Goal: Task Accomplishment & Management: Complete application form

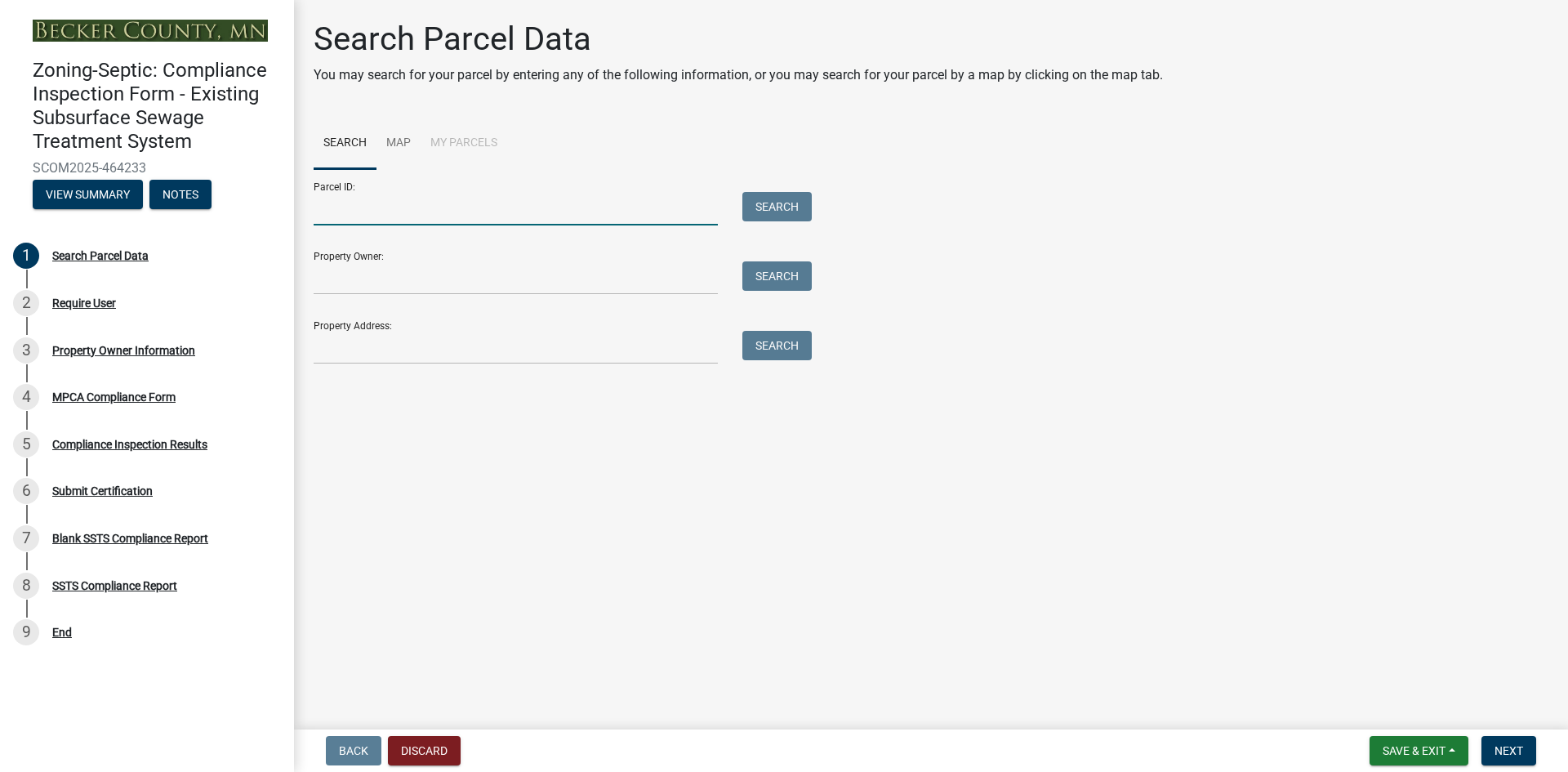
click at [448, 219] on input "Parcel ID:" at bounding box center [516, 208] width 404 height 33
paste input "081132000"
type input "081132000"
click at [791, 203] on button "Search" at bounding box center [777, 207] width 70 height 30
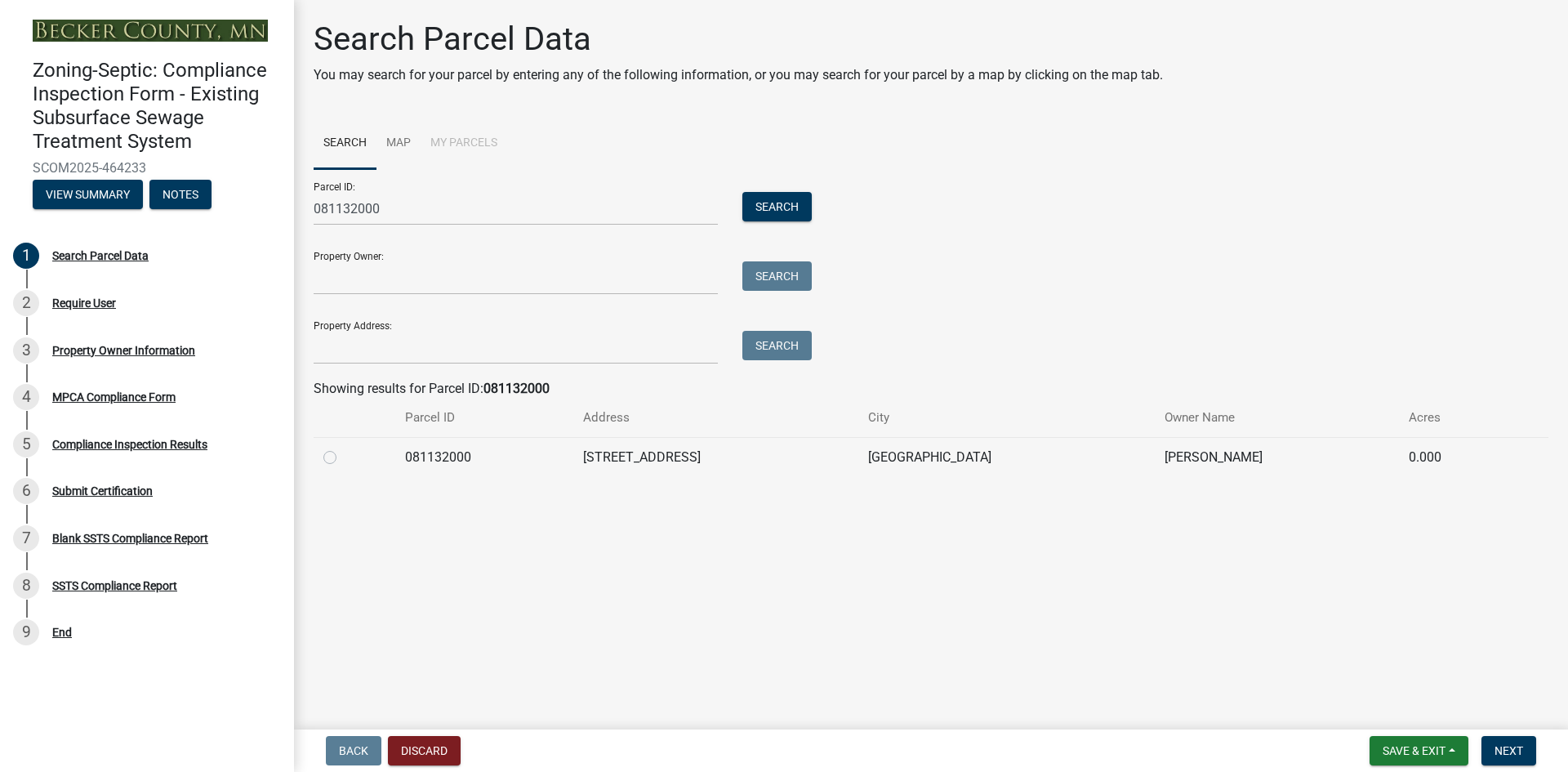
click at [343, 447] on label at bounding box center [343, 447] width 0 height 0
click at [343, 458] on input "radio" at bounding box center [348, 453] width 11 height 11
radio input "true"
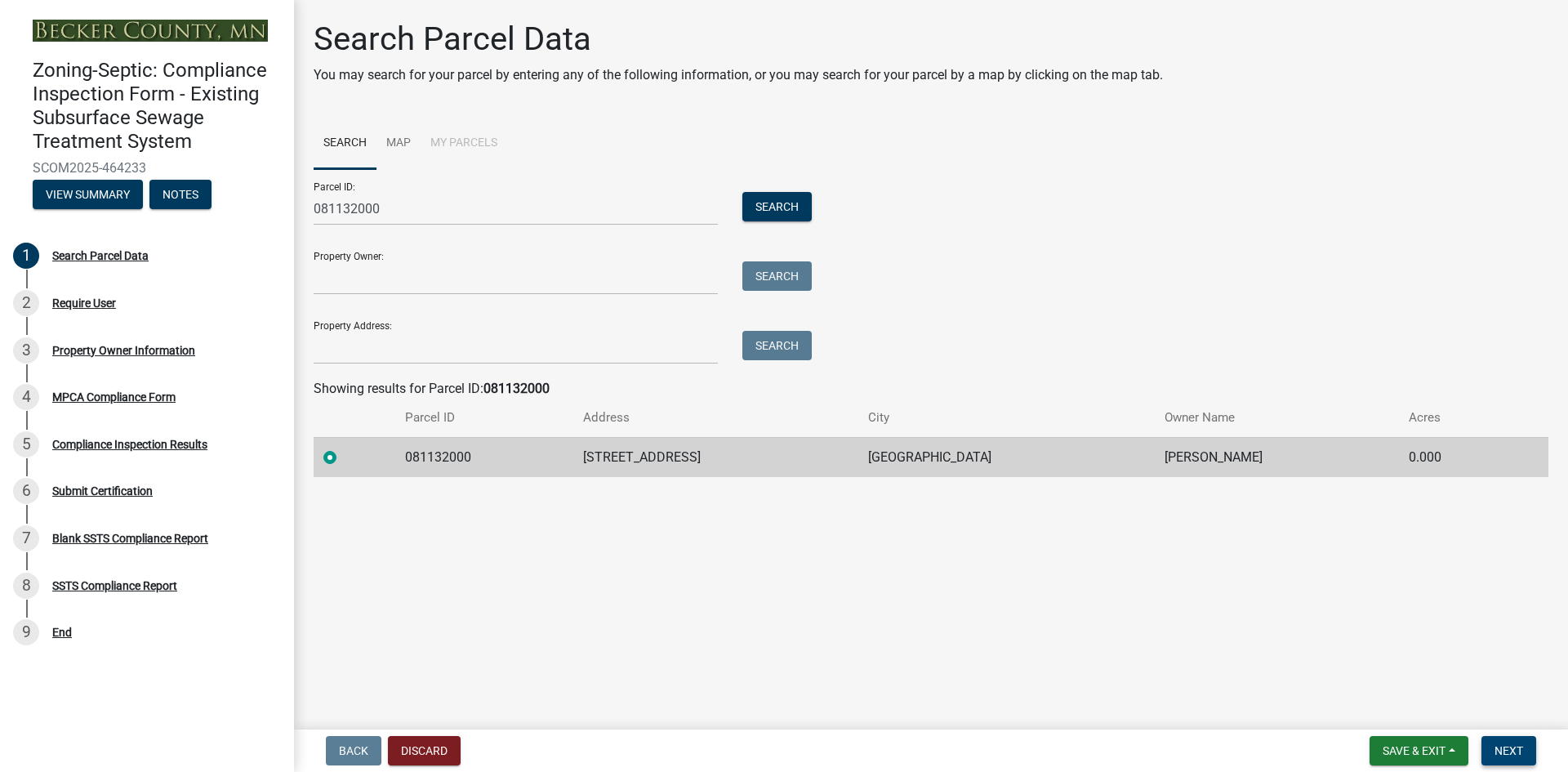
click at [1504, 750] on span "Next" at bounding box center [1508, 751] width 29 height 13
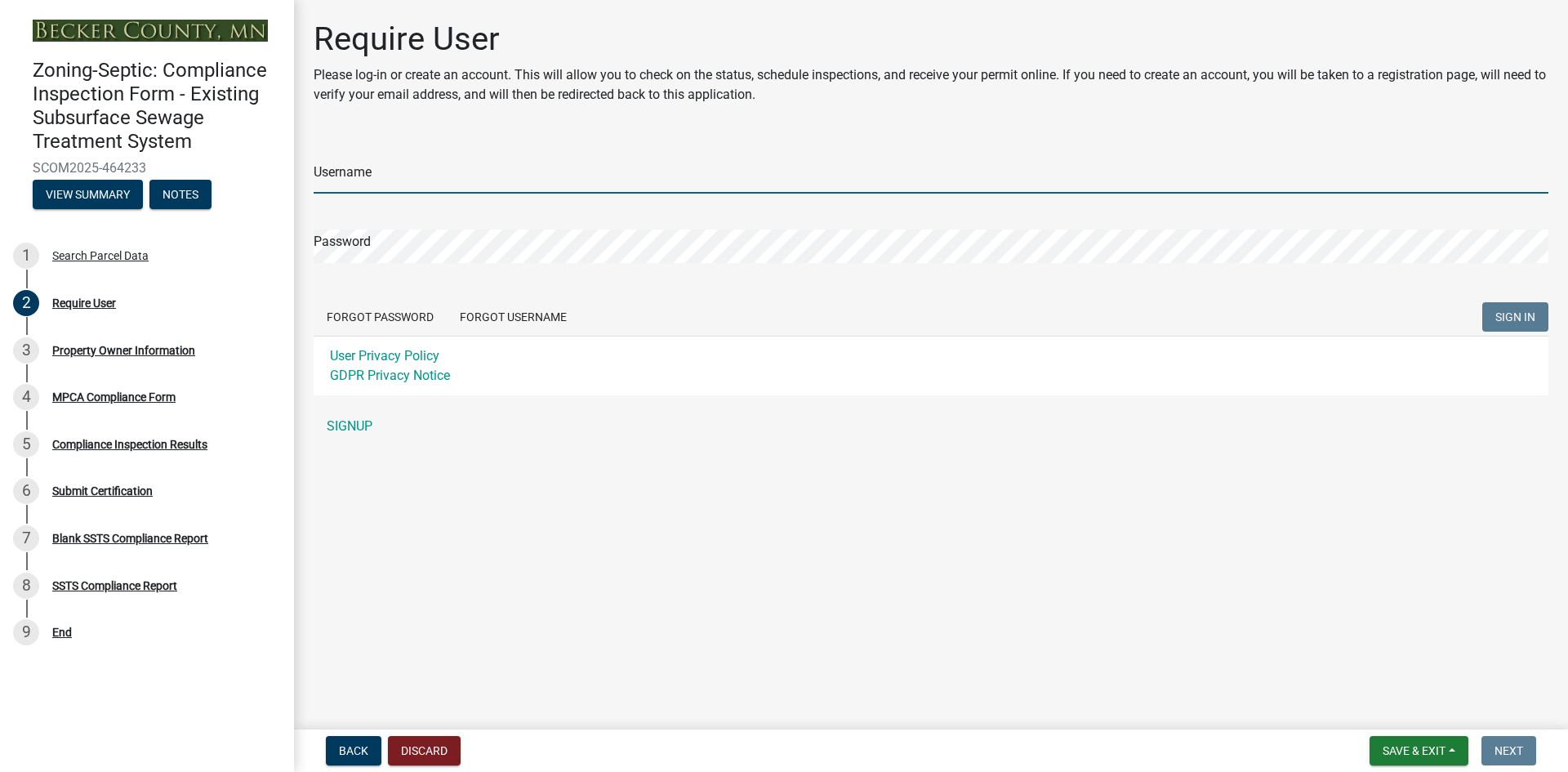
type input "CubedB"
click at [1509, 323] on span "SIGN IN" at bounding box center [1514, 317] width 40 height 13
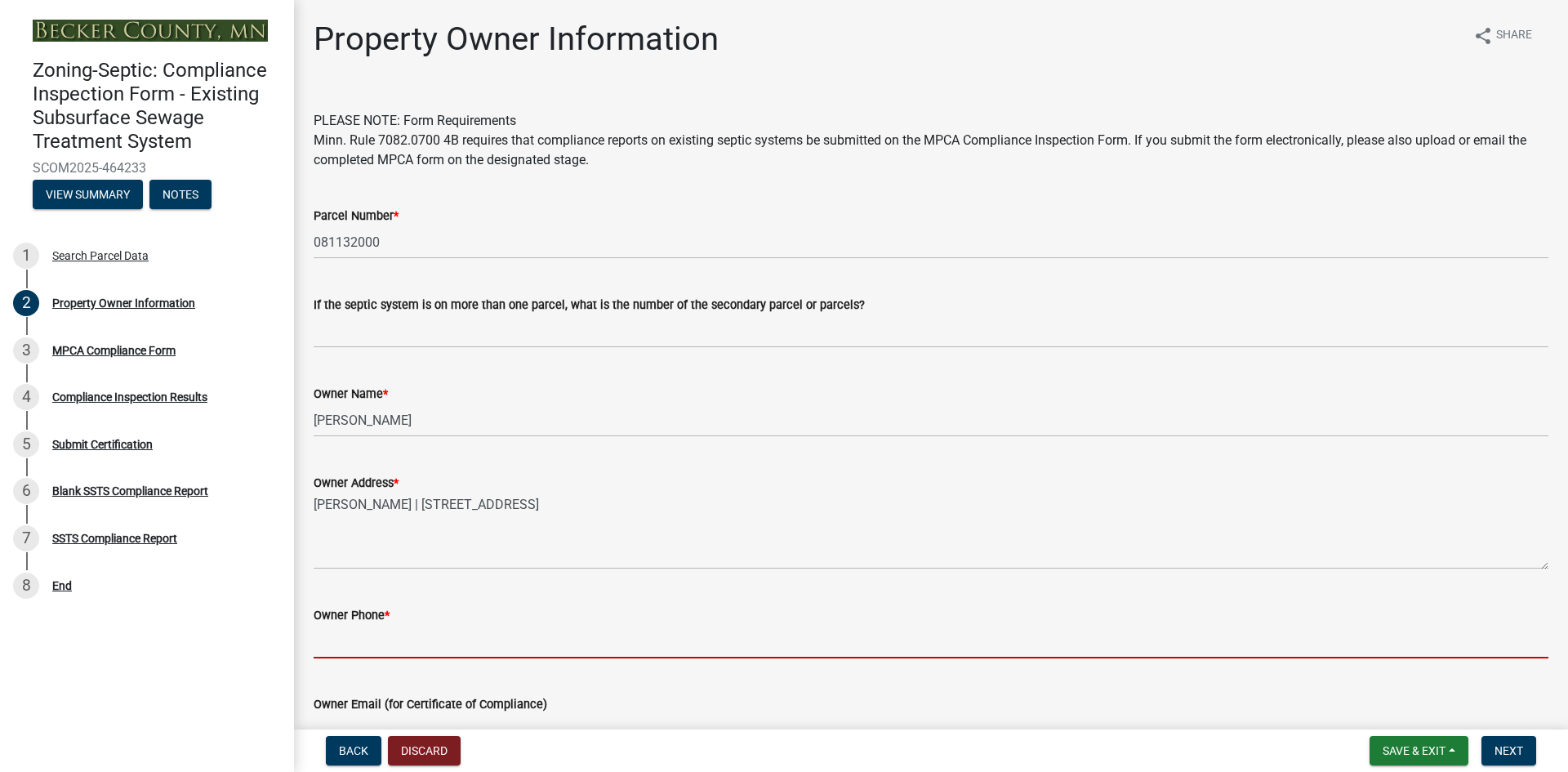
click at [496, 651] on input "Owner Phone *" at bounding box center [931, 641] width 1234 height 33
paste input "[PHONE_NUMBER]"
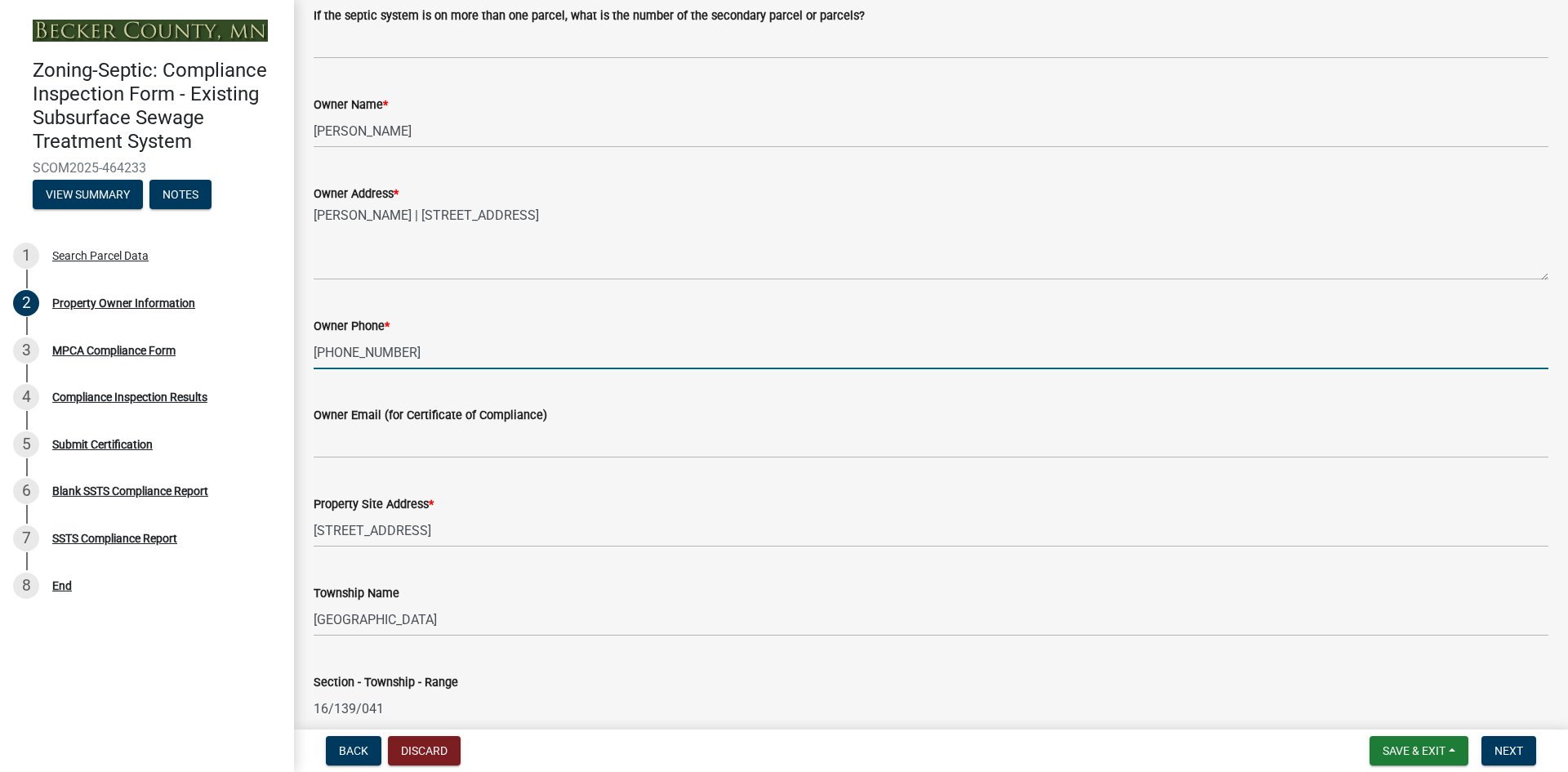
scroll to position [327, 0]
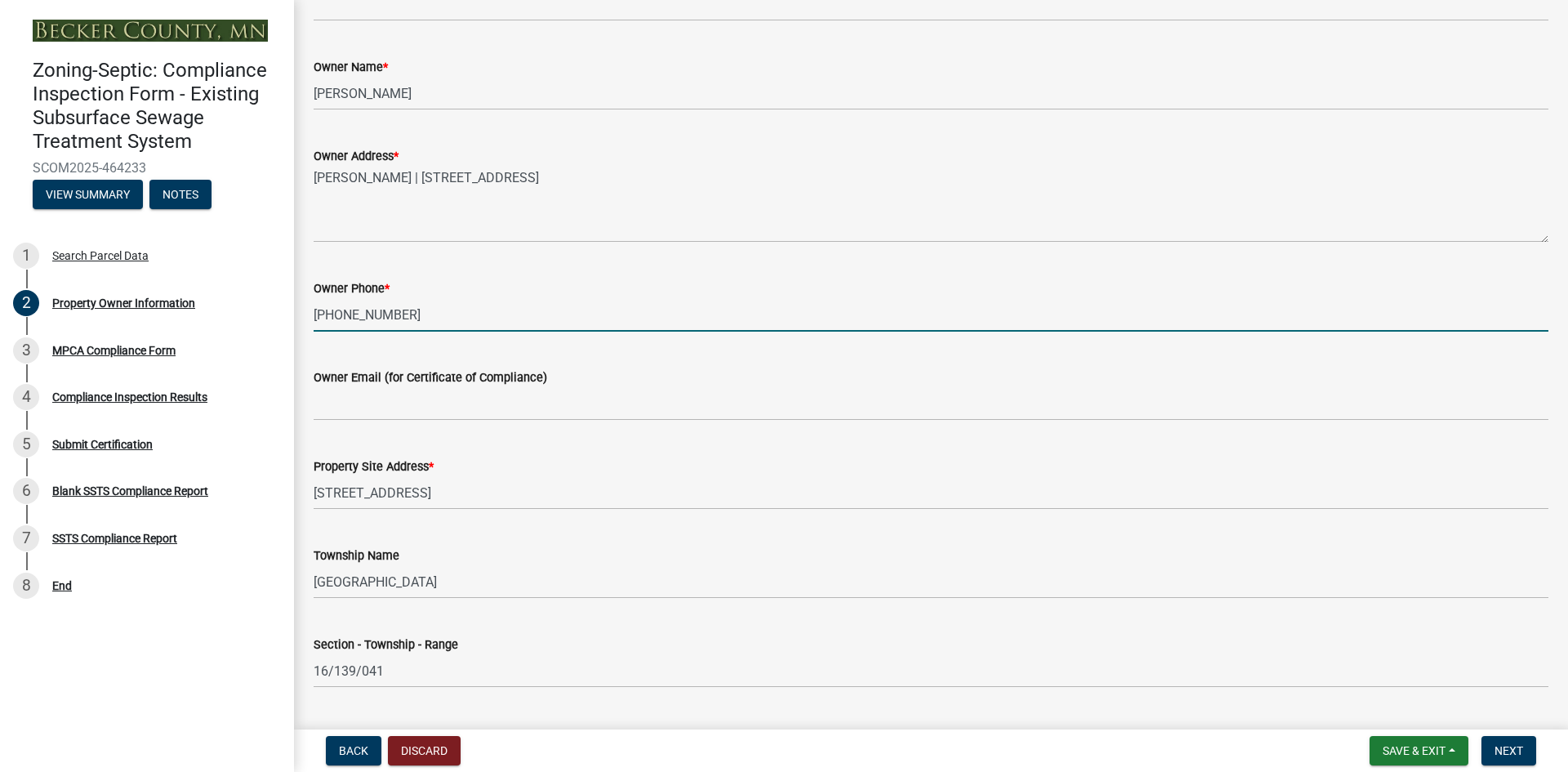
type input "[PHONE_NUMBER]"
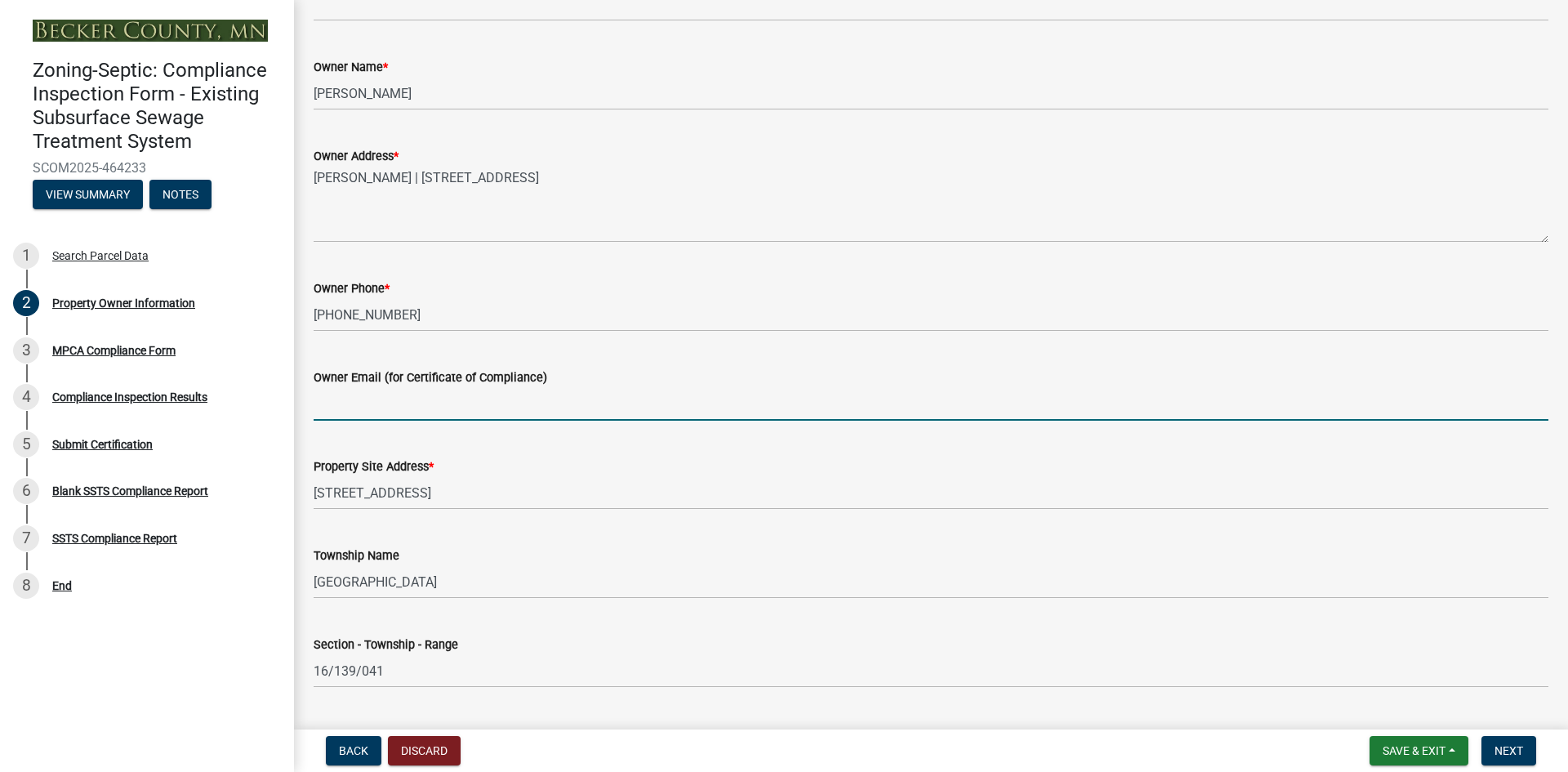
click at [505, 406] on input "Owner Email (for Certificate of Compliance)" at bounding box center [931, 403] width 1234 height 33
paste input "[EMAIL_ADDRESS][DOMAIN_NAME]"
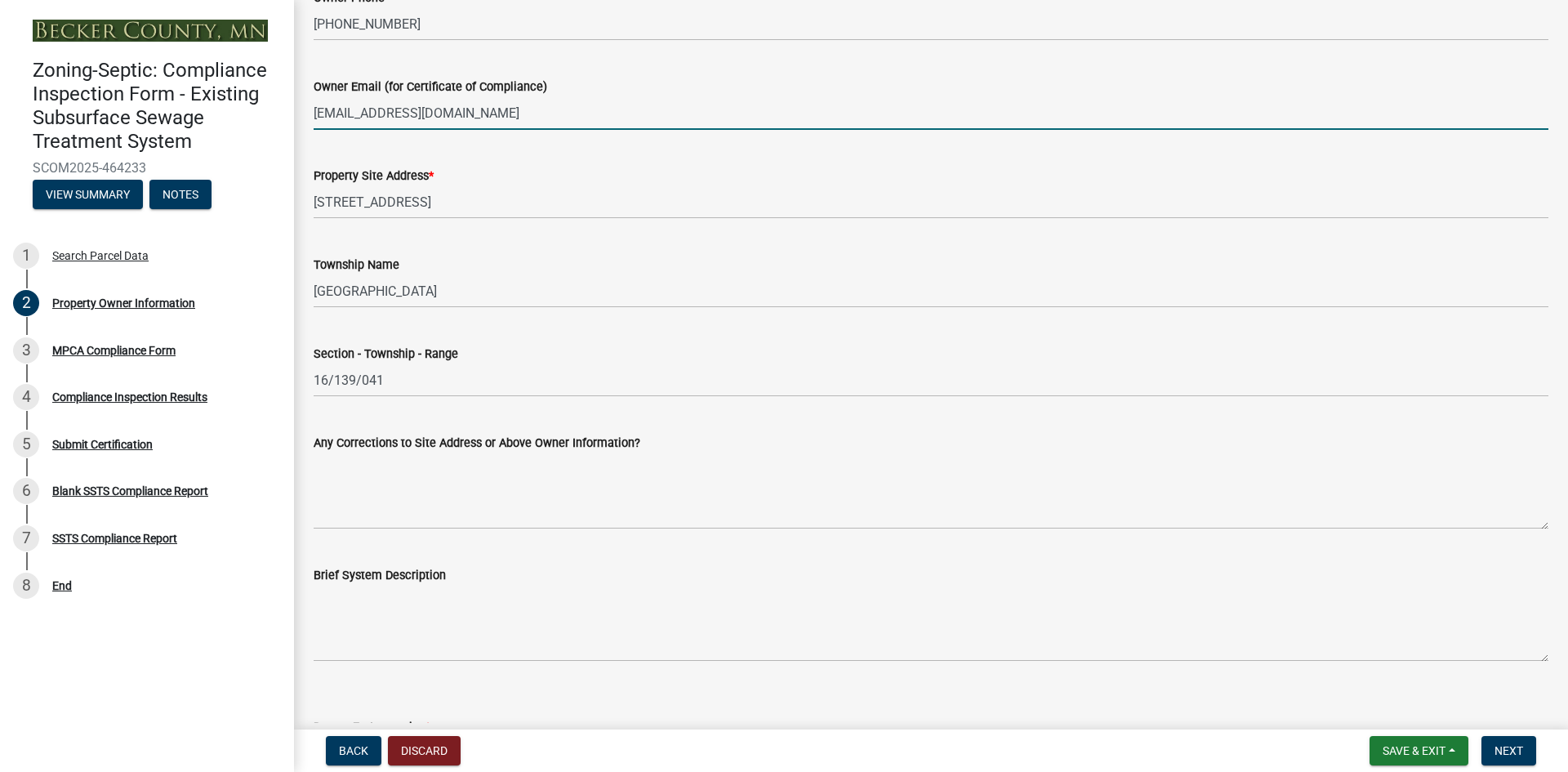
scroll to position [653, 0]
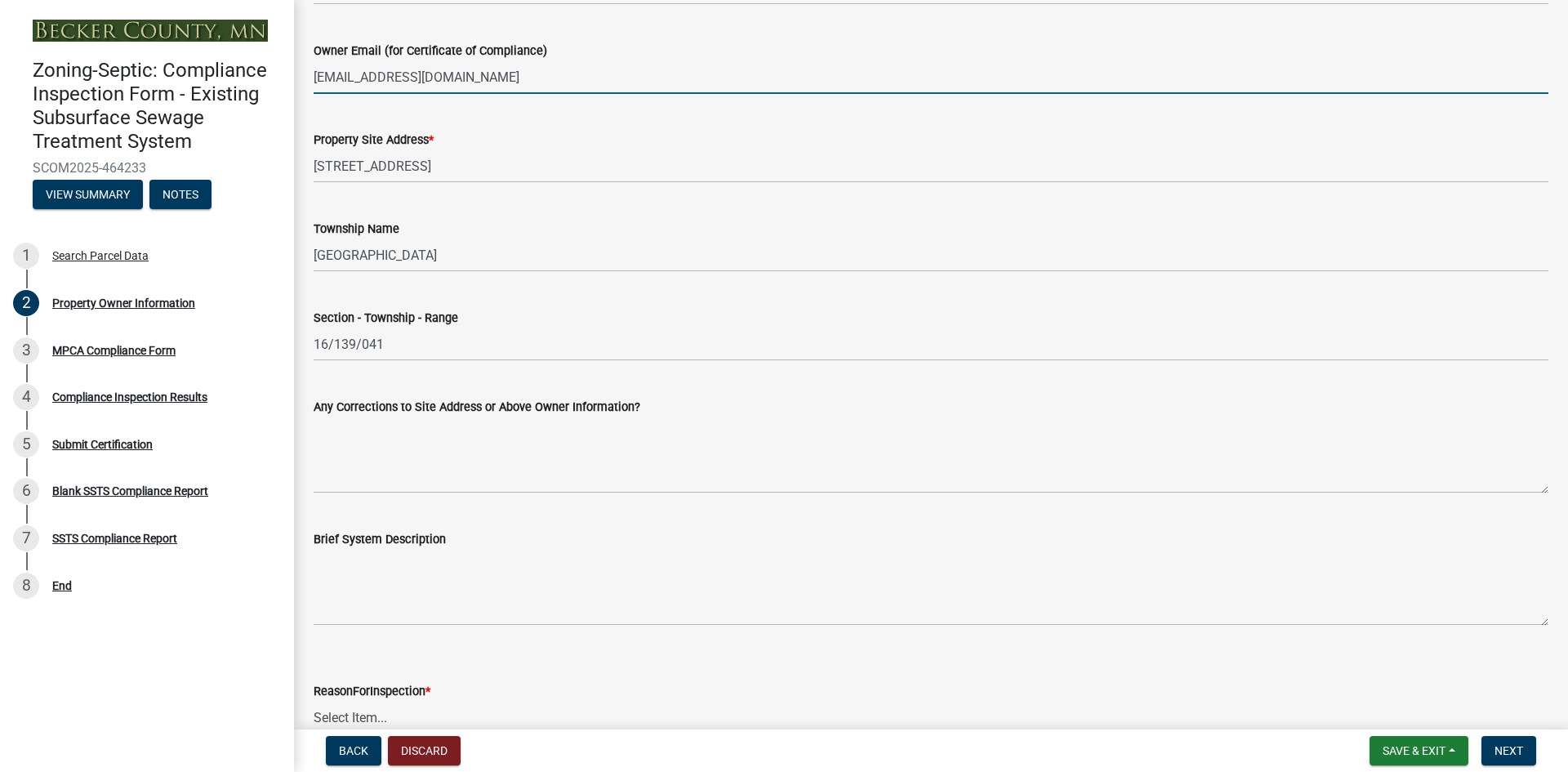
type input "[EMAIL_ADDRESS][DOMAIN_NAME]"
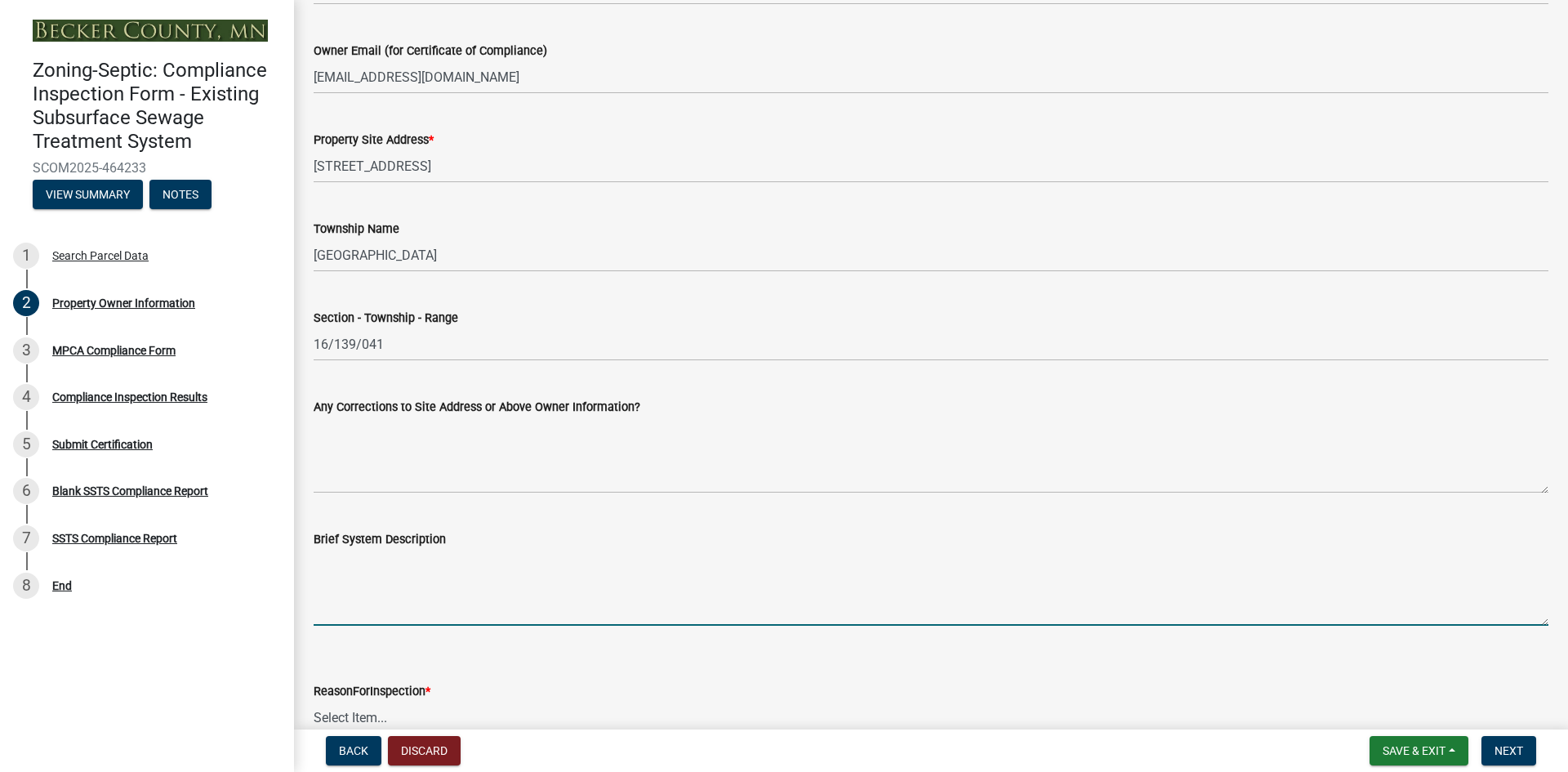
drag, startPoint x: 455, startPoint y: 606, endPoint x: 483, endPoint y: 600, distance: 28.6
click at [455, 607] on textarea "Brief System Description" at bounding box center [931, 587] width 1234 height 77
paste textarea "concrete block tank with gravity seepage bed"
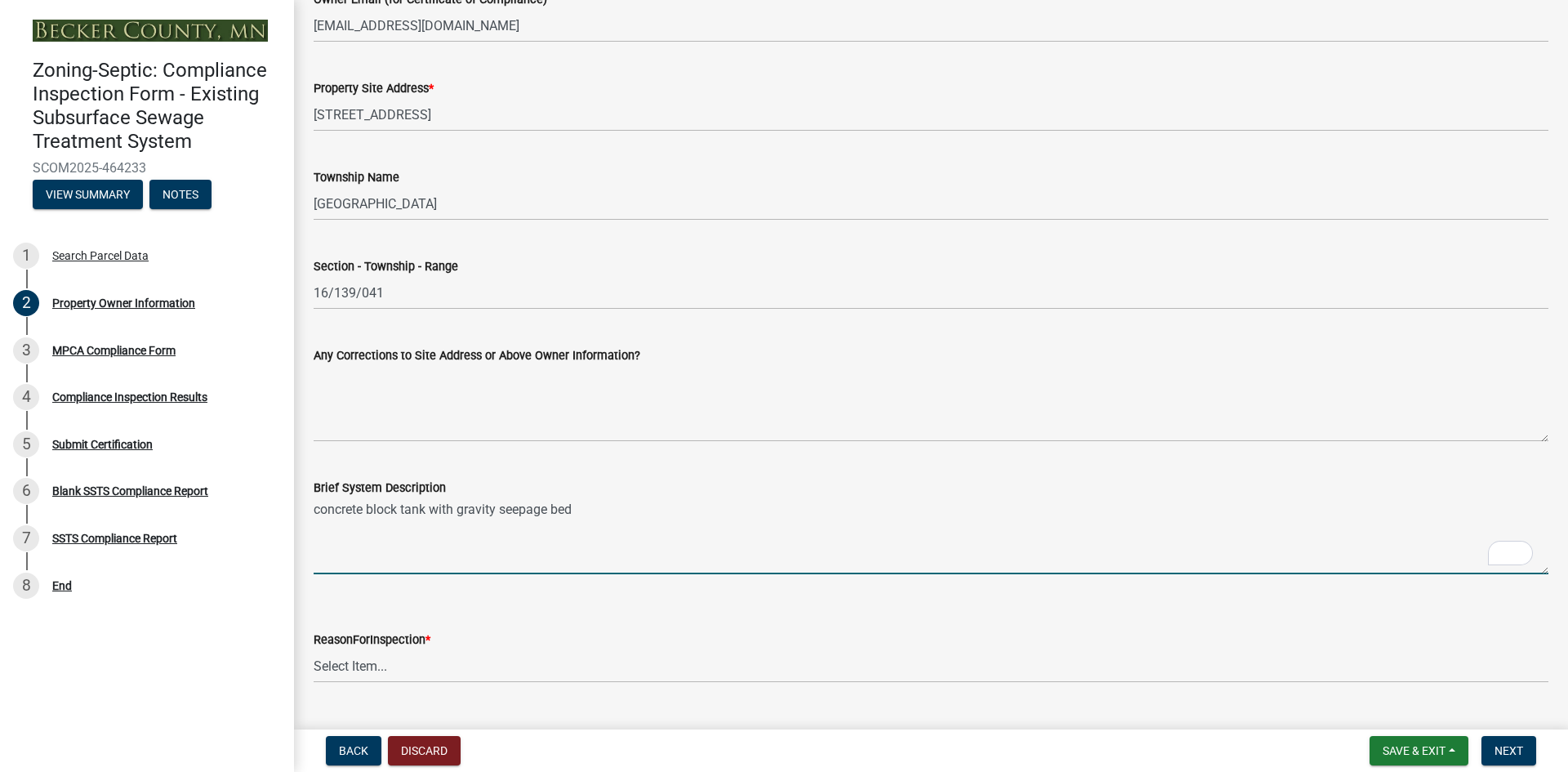
scroll to position [743, 0]
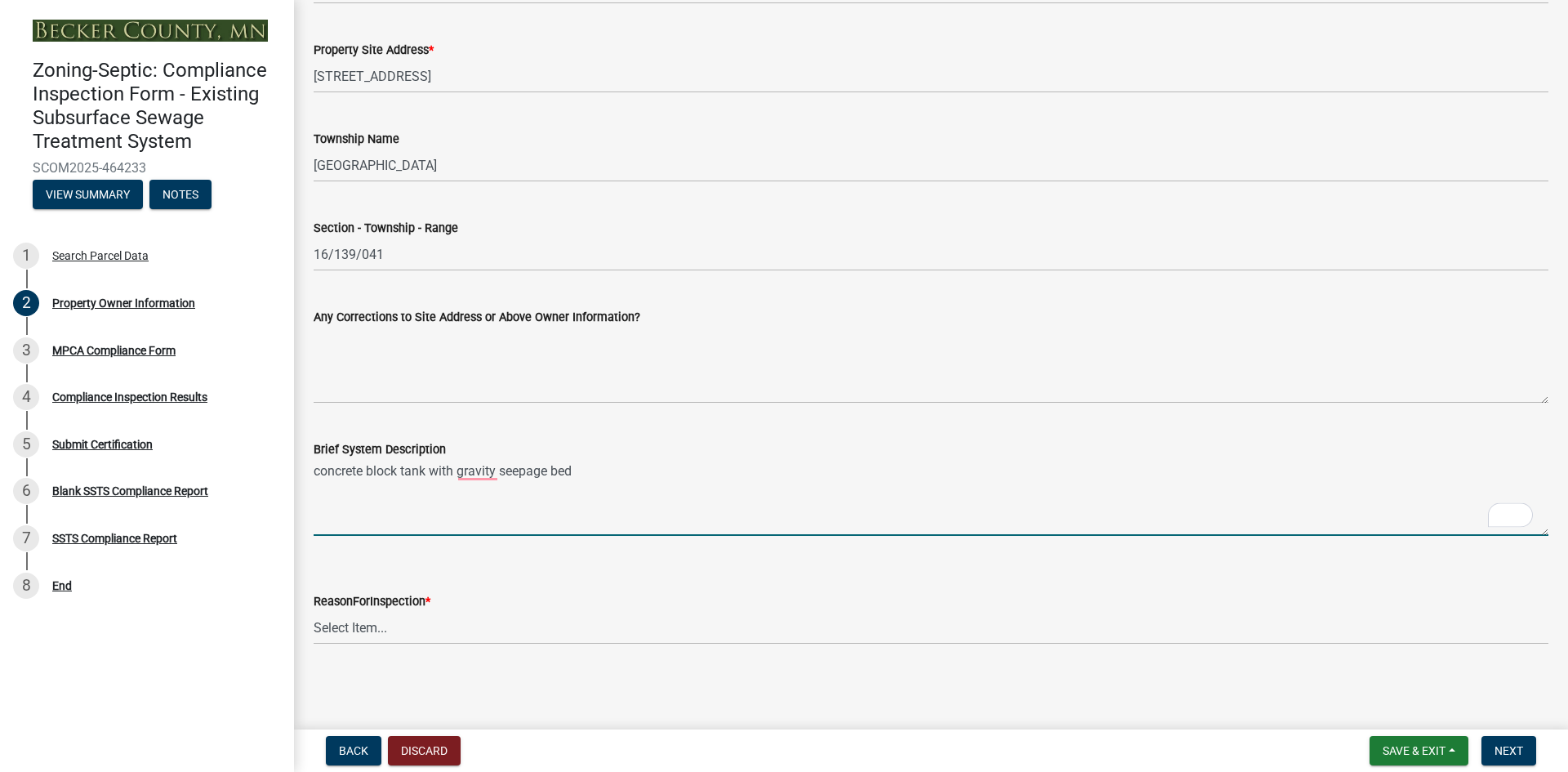
type textarea "concrete block tank with gravity seepage bed"
click at [403, 632] on select "Select Item... Property Sale Lake Study Required for Permit Other" at bounding box center [931, 627] width 1234 height 33
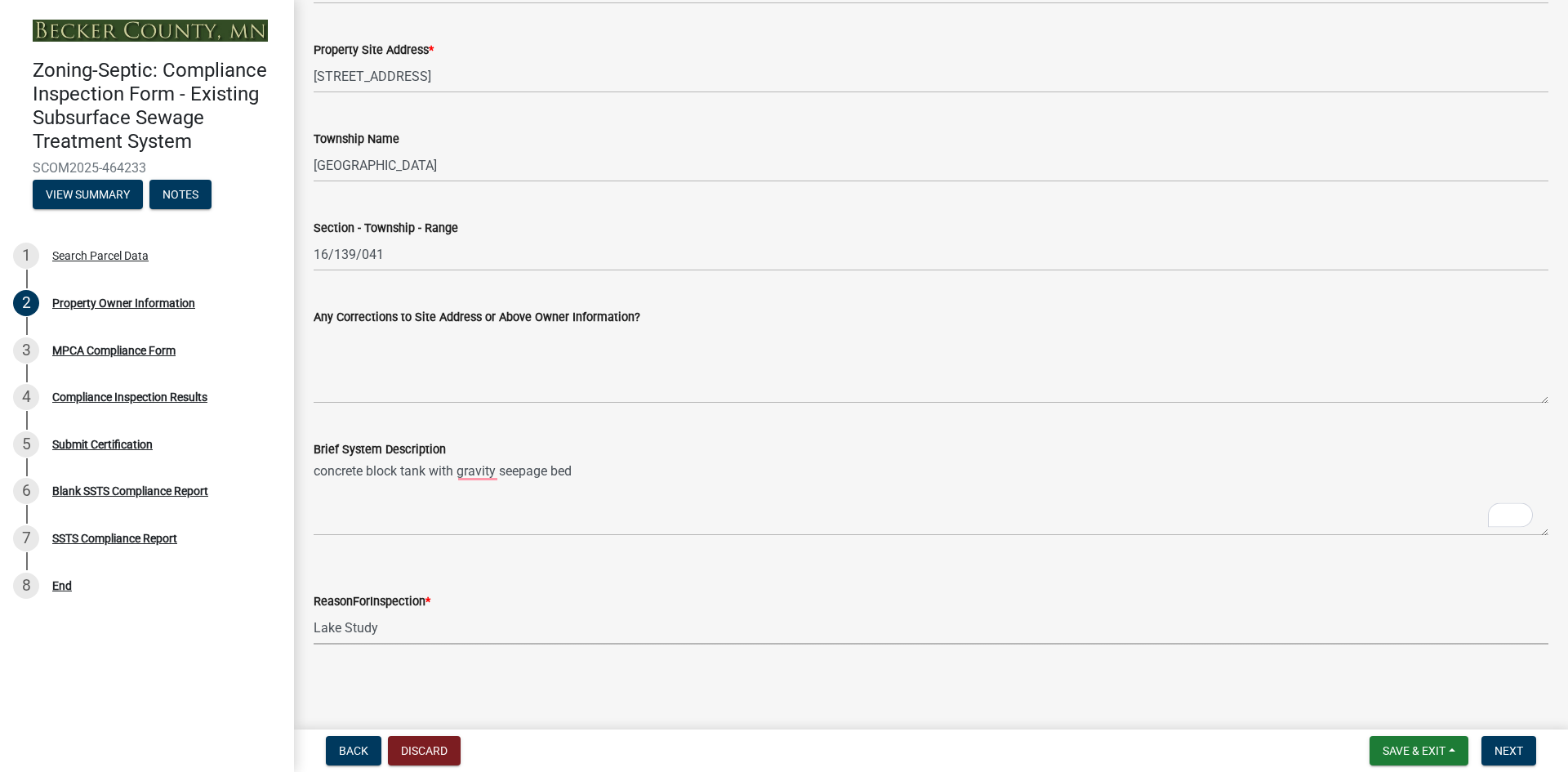
click at [314, 611] on select "Select Item... Property Sale Lake Study Required for Permit Other" at bounding box center [931, 627] width 1234 height 33
select select "3e6c5637-c66b-418d-927c-69aaf39ab5a9"
click at [1508, 747] on span "Next" at bounding box center [1508, 751] width 29 height 13
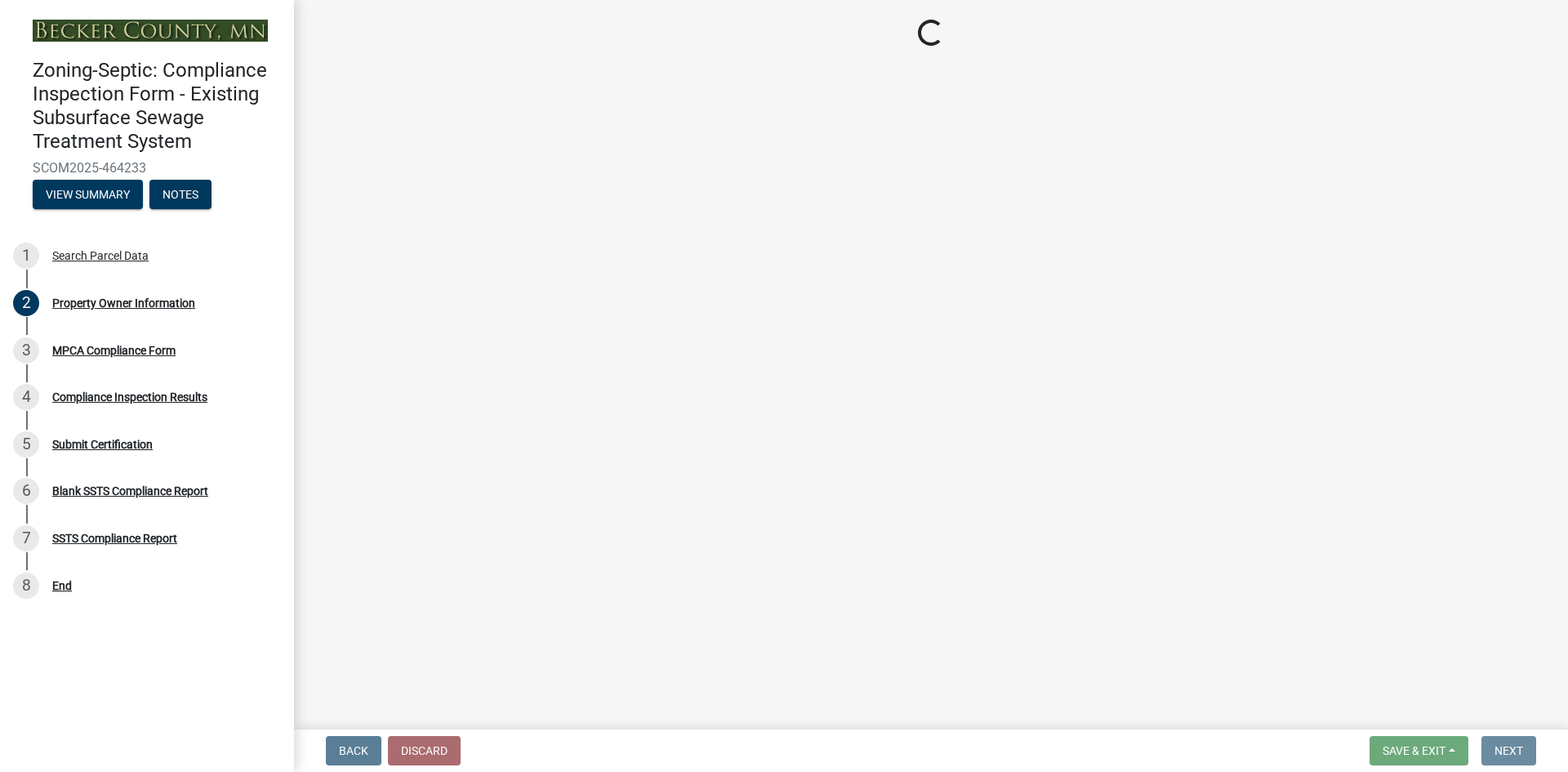
scroll to position [0, 0]
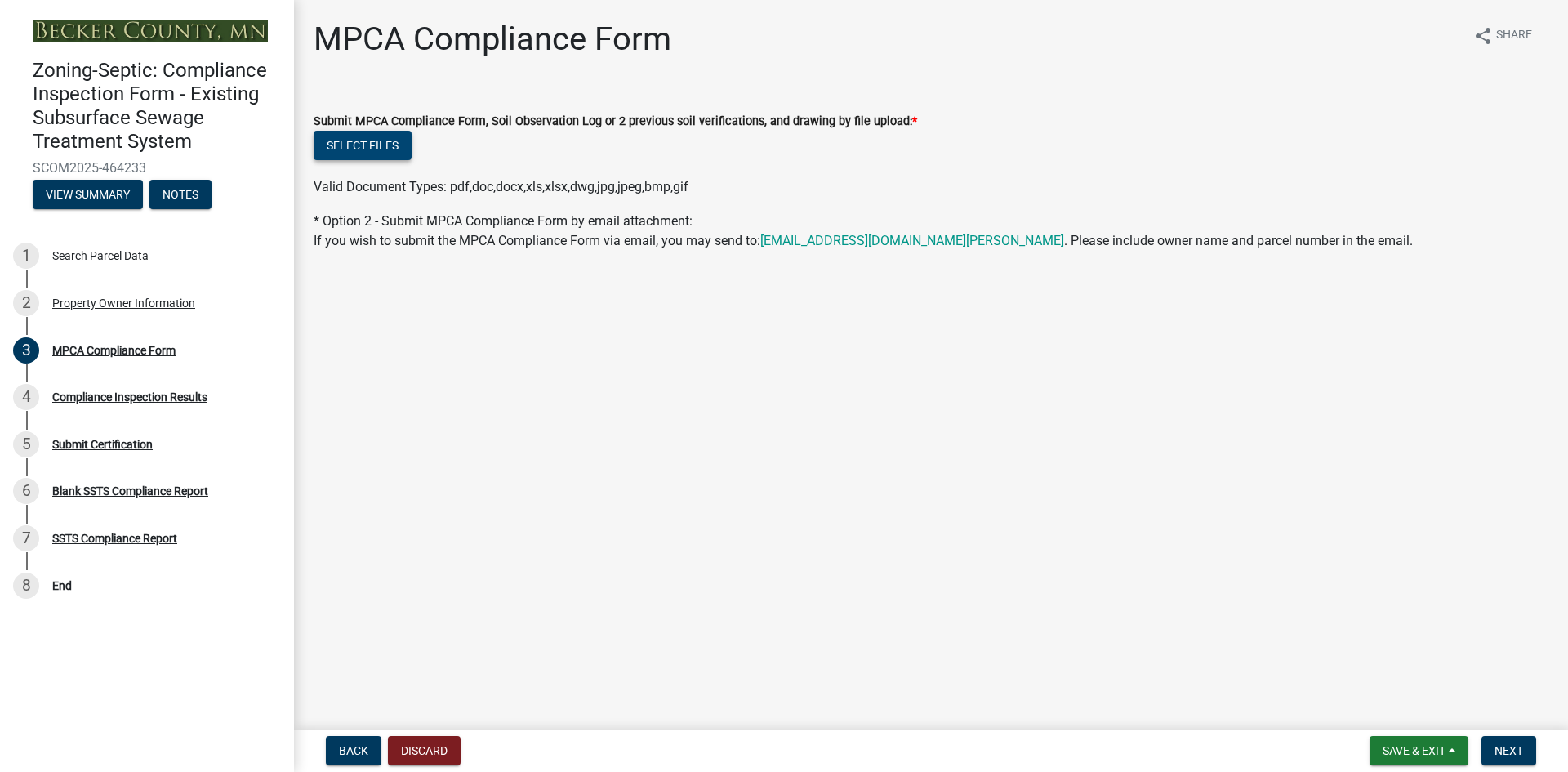
click at [389, 148] on button "Select files" at bounding box center [363, 145] width 98 height 30
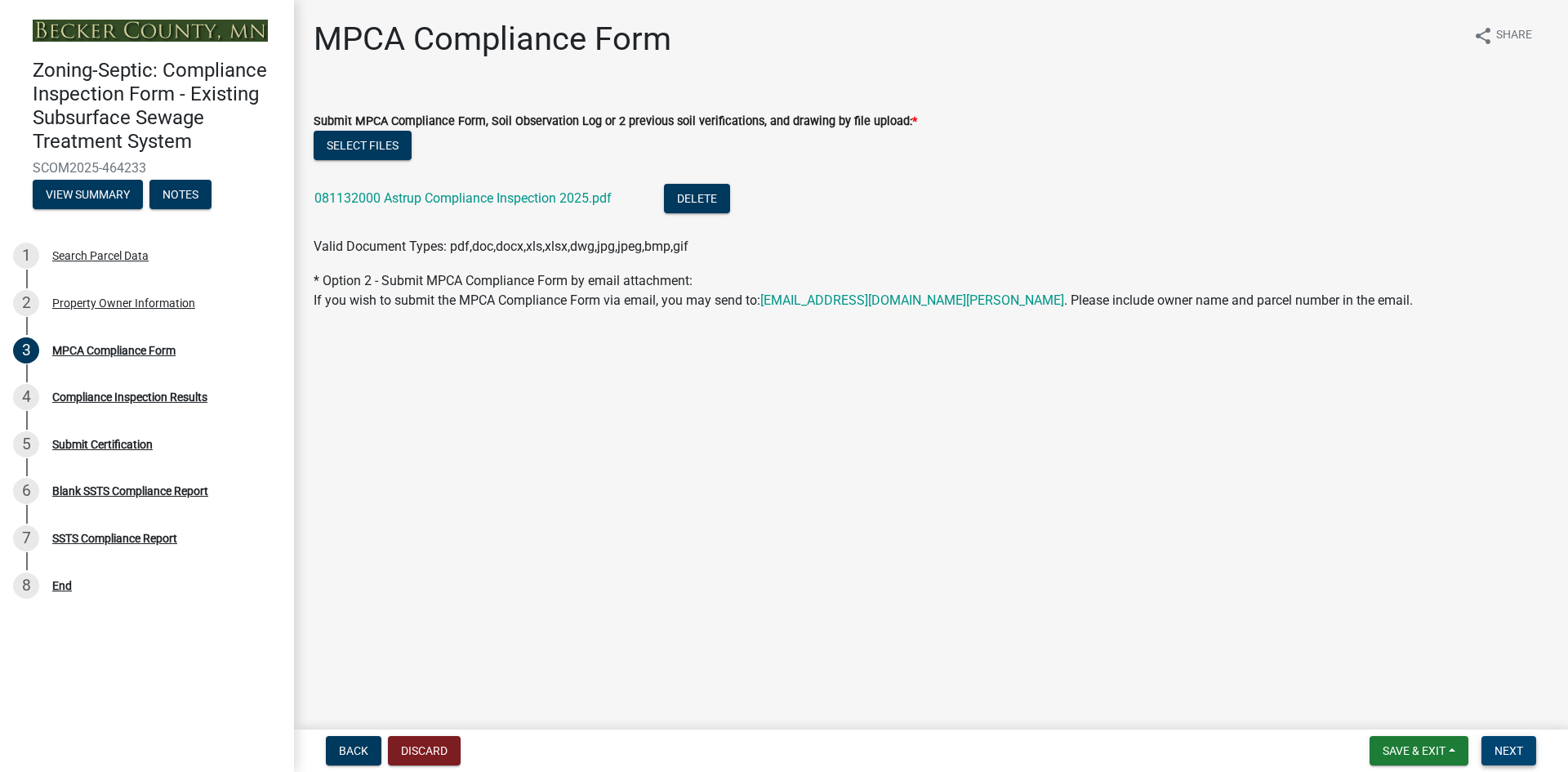
click at [1504, 754] on span "Next" at bounding box center [1508, 751] width 29 height 13
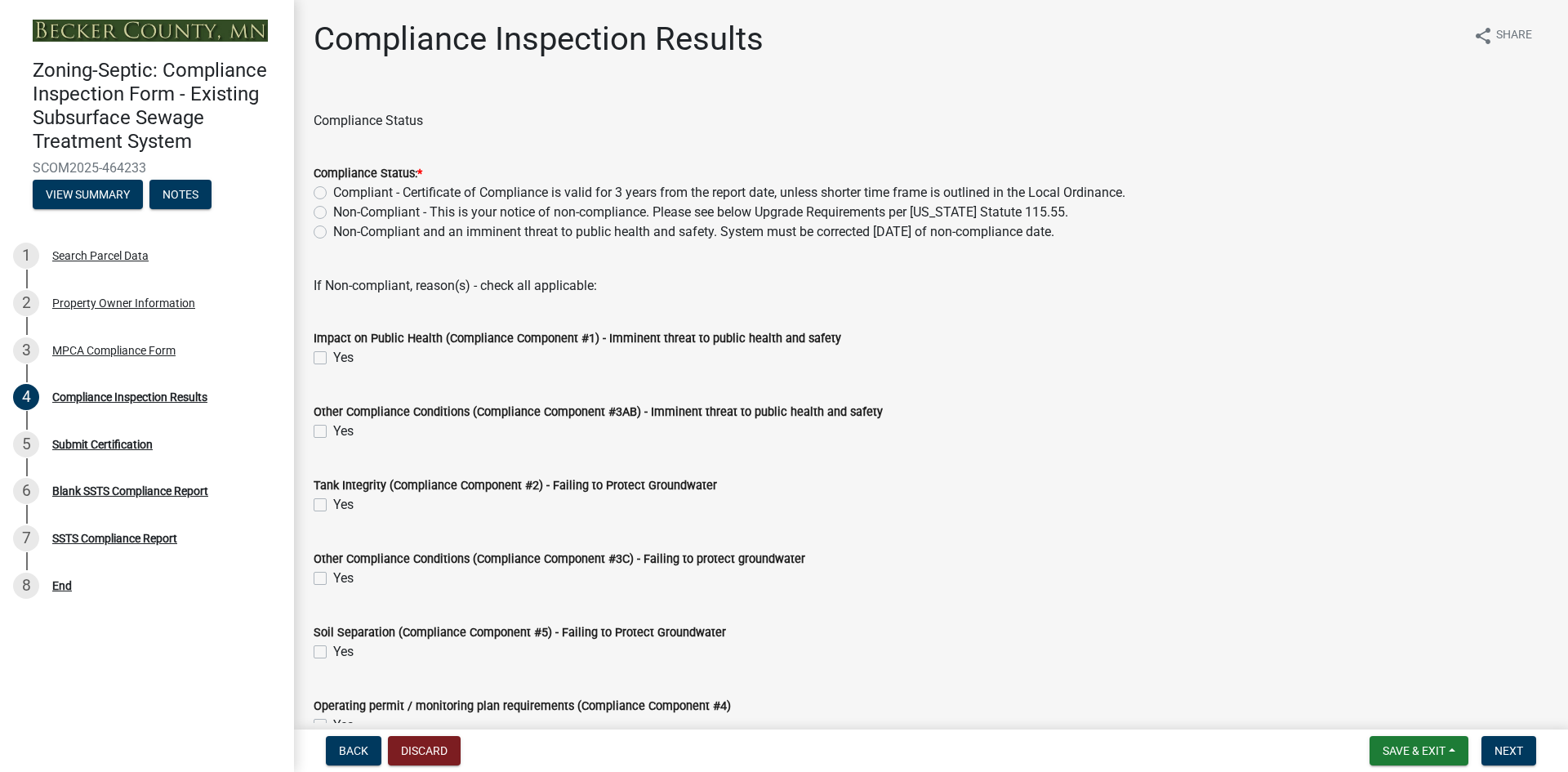
click at [333, 211] on label "Non-Compliant - This is your notice of non-compliance. Please see below Upgrade…" at bounding box center [700, 212] width 735 height 20
click at [333, 211] on input "Non-Compliant - This is your notice of non-compliance. Please see below Upgrade…" at bounding box center [338, 208] width 11 height 11
radio input "true"
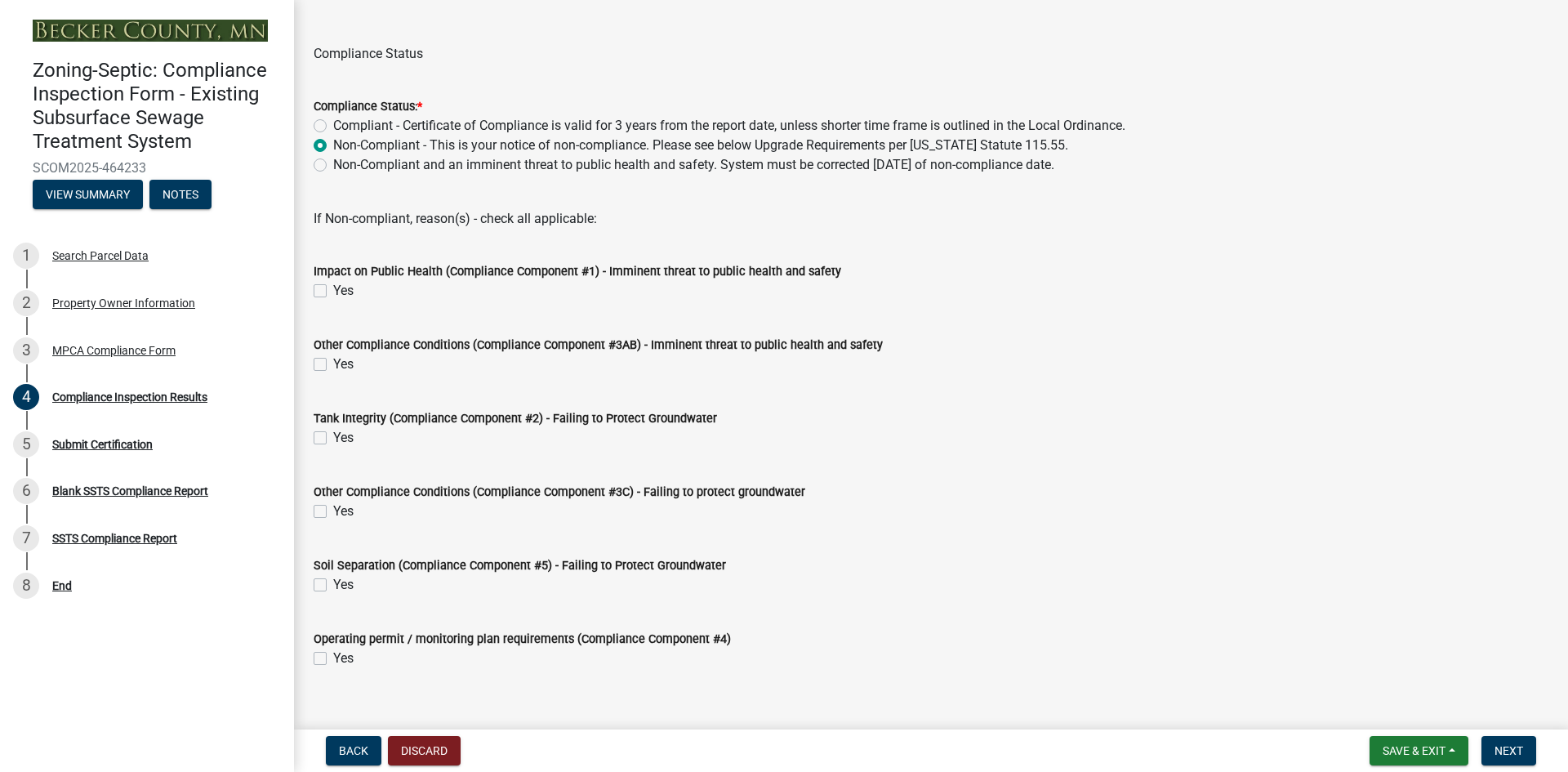
scroll to position [90, 0]
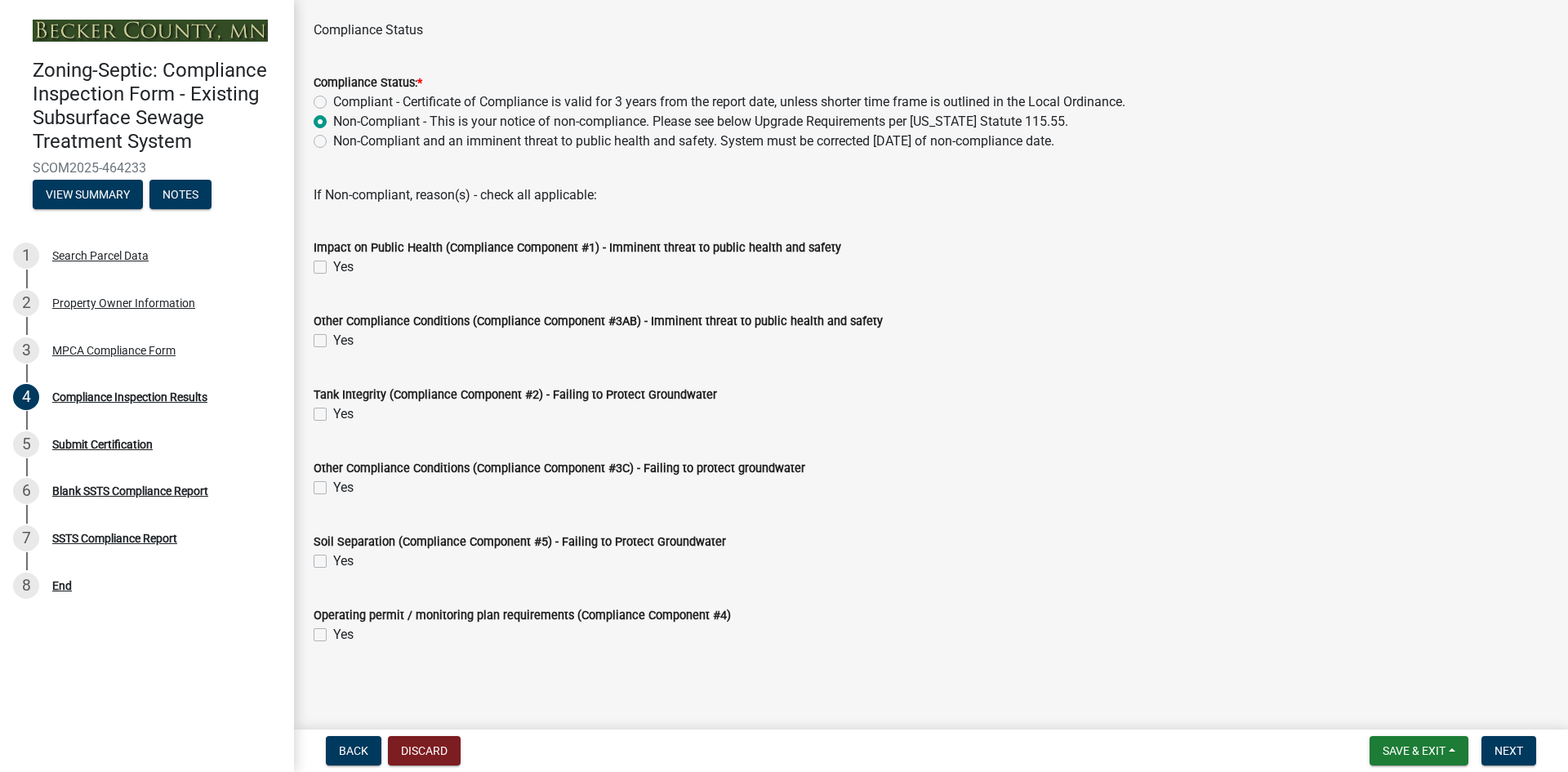
click at [333, 412] on label "Yes" at bounding box center [343, 414] width 21 height 20
click at [333, 412] on input "Yes" at bounding box center [338, 410] width 11 height 11
checkbox input "true"
click at [333, 560] on label "Yes" at bounding box center [343, 561] width 21 height 20
click at [333, 560] on input "Yes" at bounding box center [338, 556] width 11 height 11
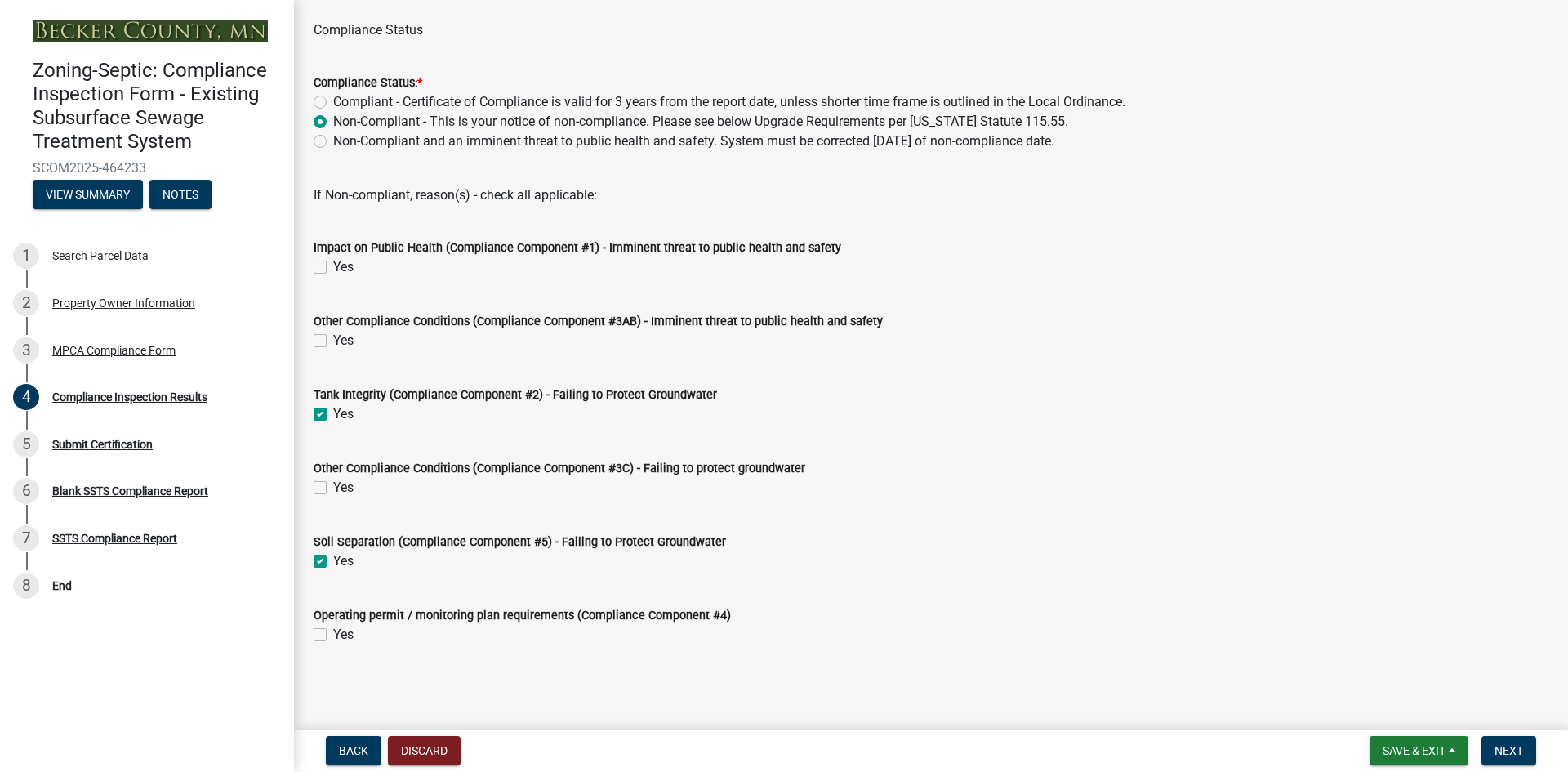
checkbox input "true"
click at [1491, 747] on button "Next" at bounding box center [1508, 750] width 55 height 30
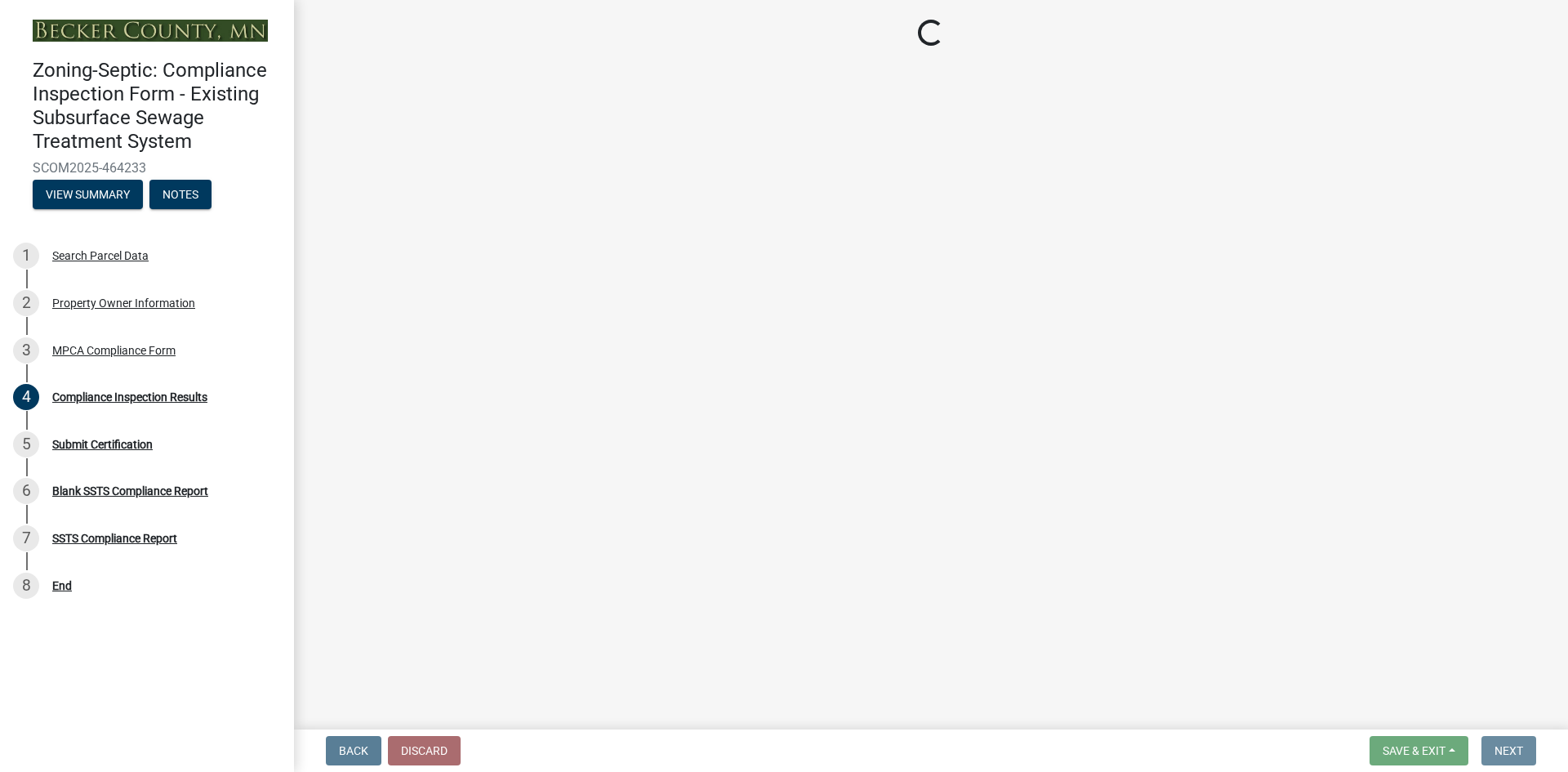
scroll to position [0, 0]
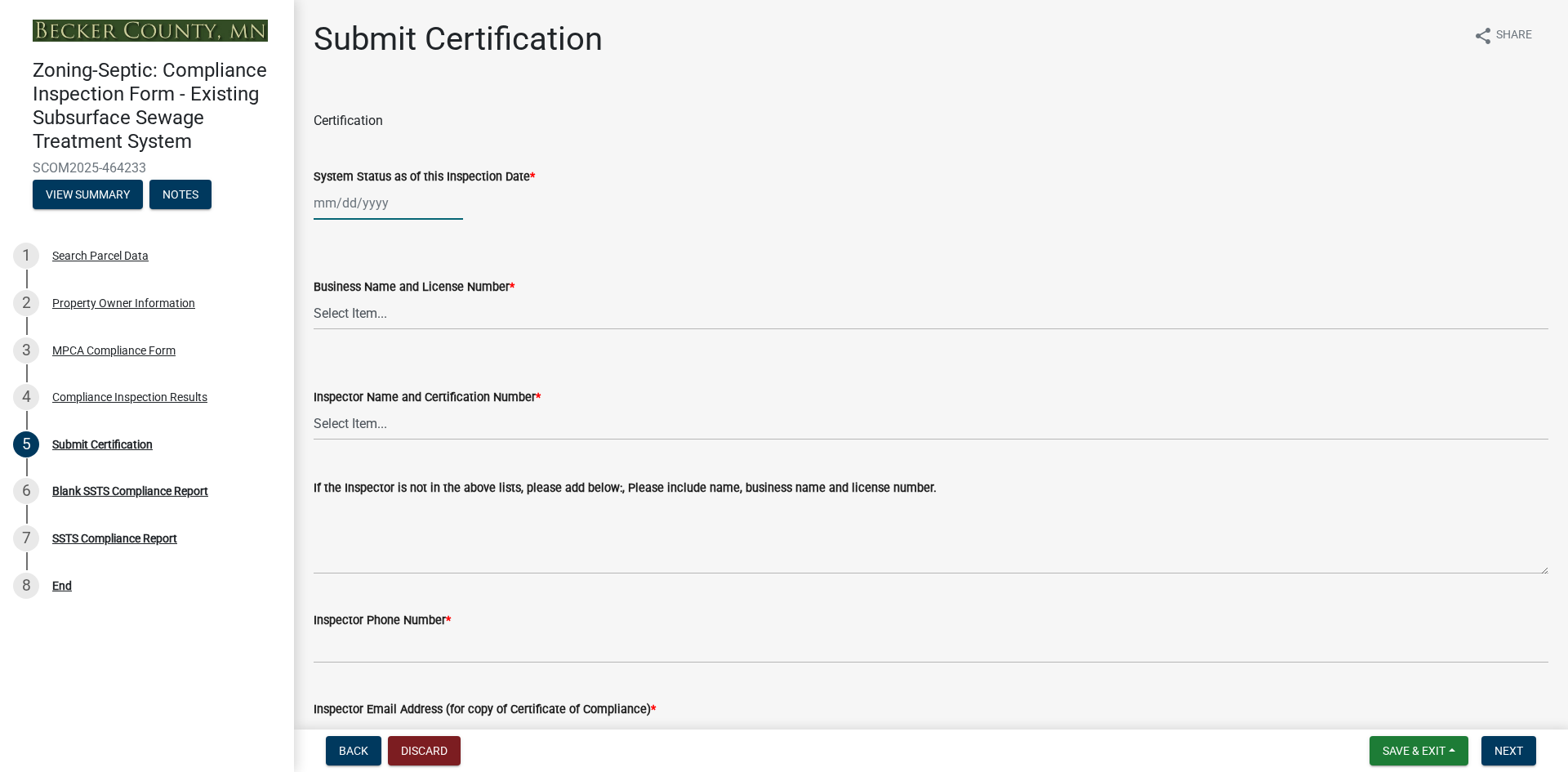
click at [399, 213] on div at bounding box center [388, 202] width 149 height 33
select select "8"
select select "2025"
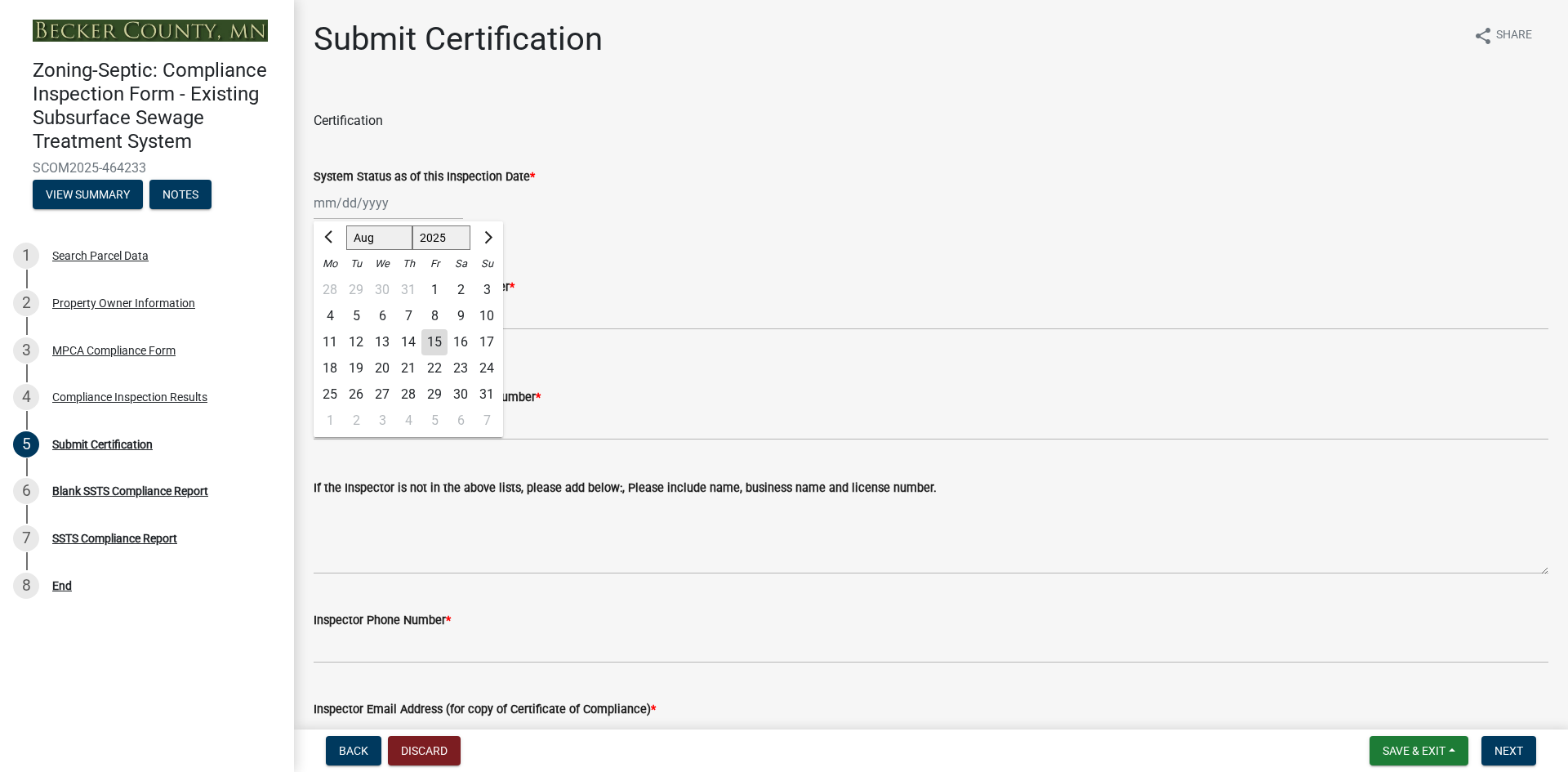
click at [385, 311] on div "6" at bounding box center [382, 316] width 26 height 26
type input "[DATE]"
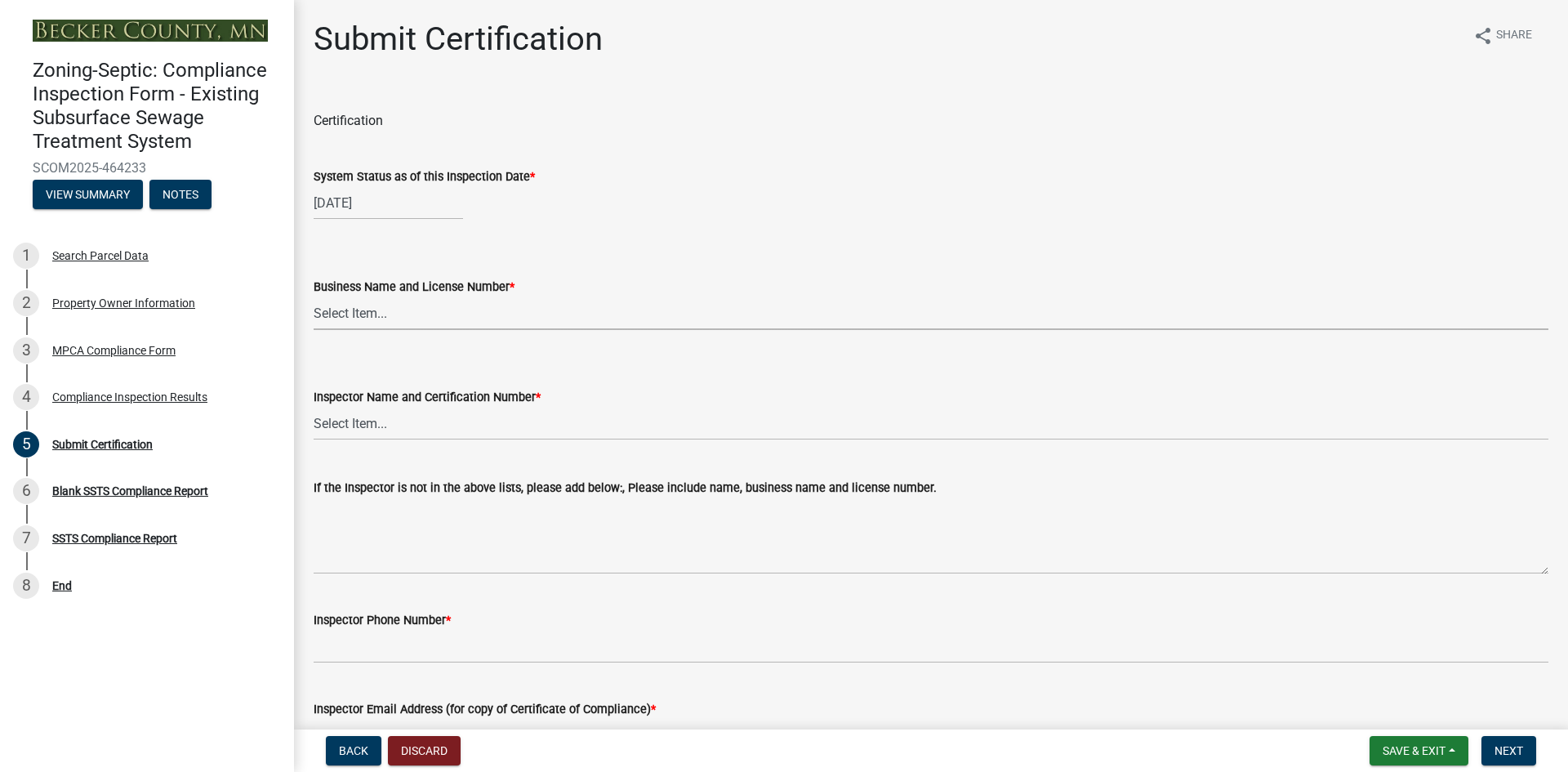
click at [453, 318] on select "Select Item... OTHER – Not listed (please add in next field and we will add to …" at bounding box center [931, 312] width 1234 height 33
click at [314, 296] on select "Select Item... OTHER – Not listed (please add in next field and we will add to …" at bounding box center [931, 312] width 1234 height 33
select select "2b738330-48aa-4409-96d6-d0693f9735a1"
click at [388, 427] on select "Select Item... OTHER – Not listed (please add in next field and we will add to …" at bounding box center [931, 423] width 1234 height 33
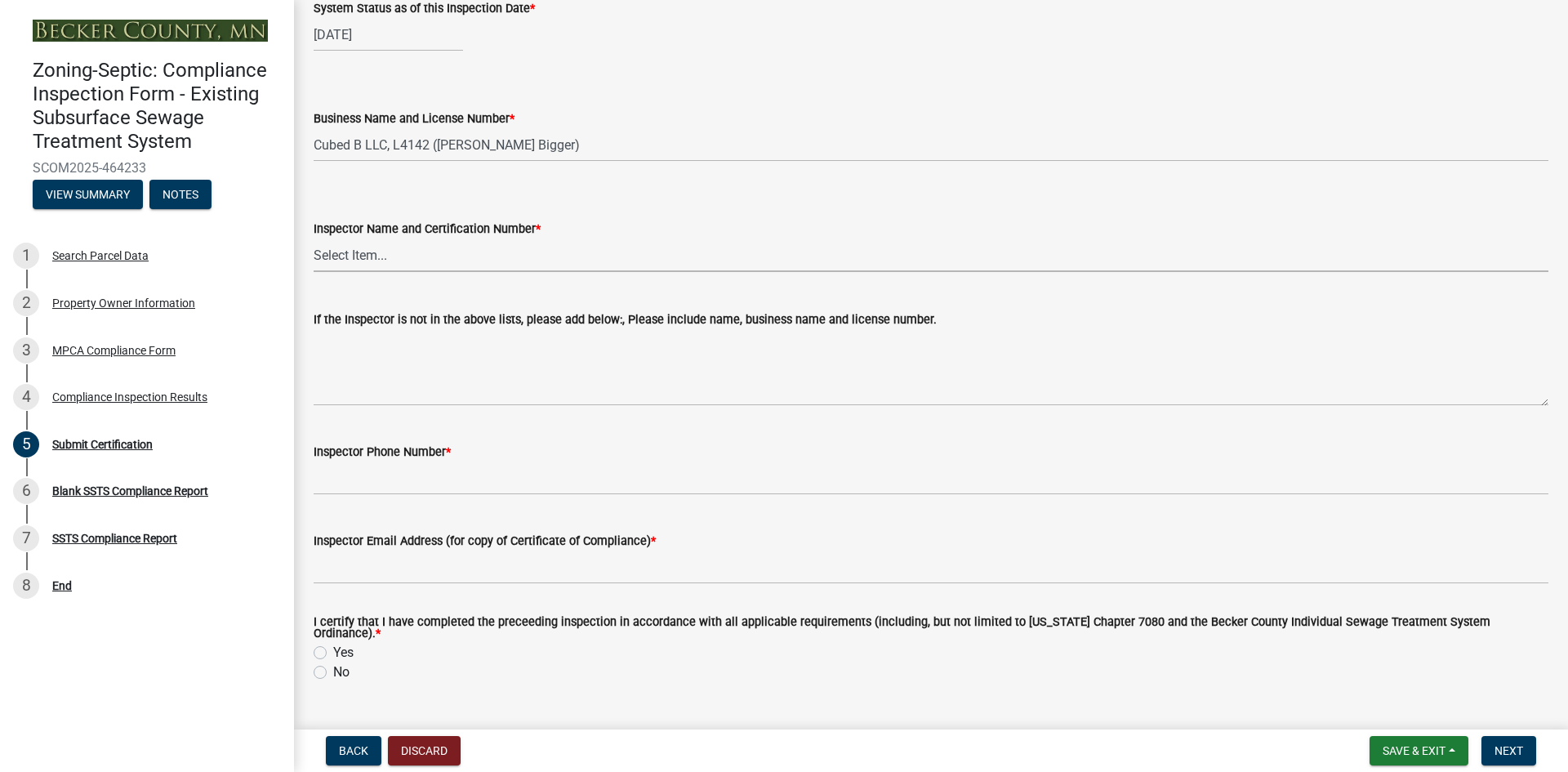
scroll to position [183, 0]
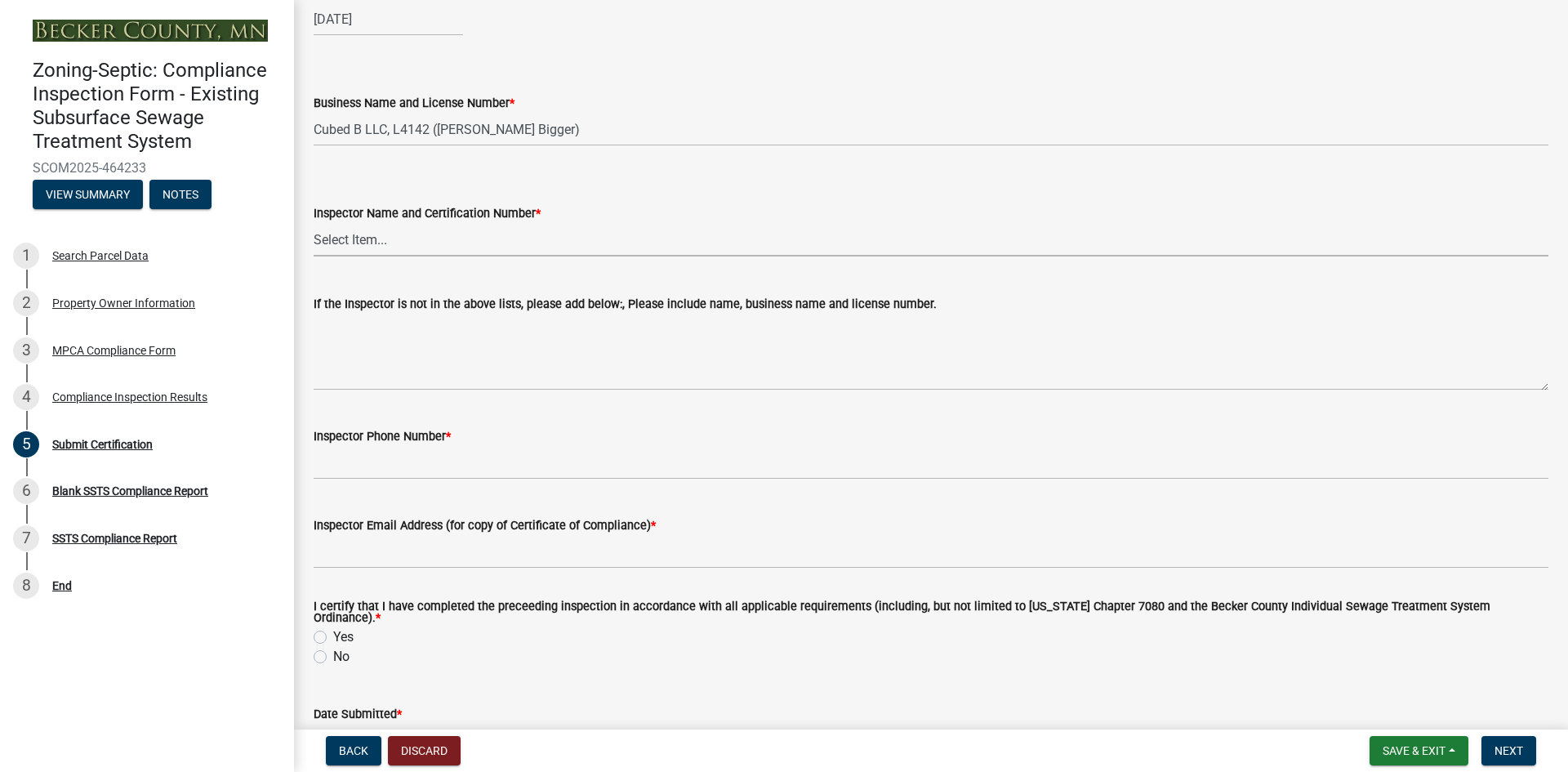
click at [377, 249] on select "Select Item... OTHER – Not listed (please add in next field and we will add to …" at bounding box center [931, 239] width 1234 height 33
click at [314, 223] on select "Select Item... OTHER – Not listed (please add in next field and we will add to …" at bounding box center [931, 239] width 1234 height 33
select select "4b2e459e-5176-4601-b2cf-d4e2936ebc18"
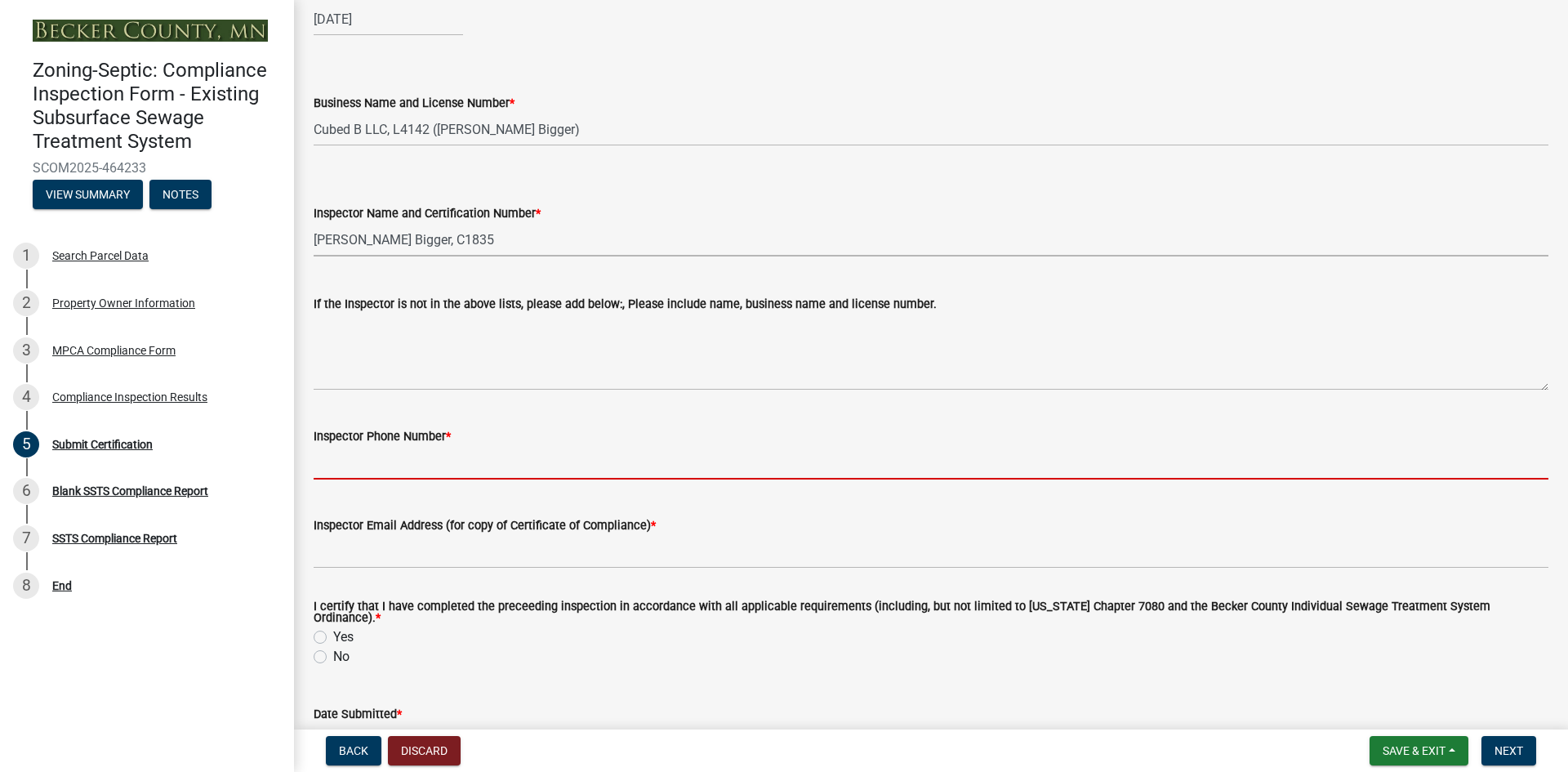
click at [383, 471] on input "Inspector Phone Number *" at bounding box center [931, 462] width 1234 height 33
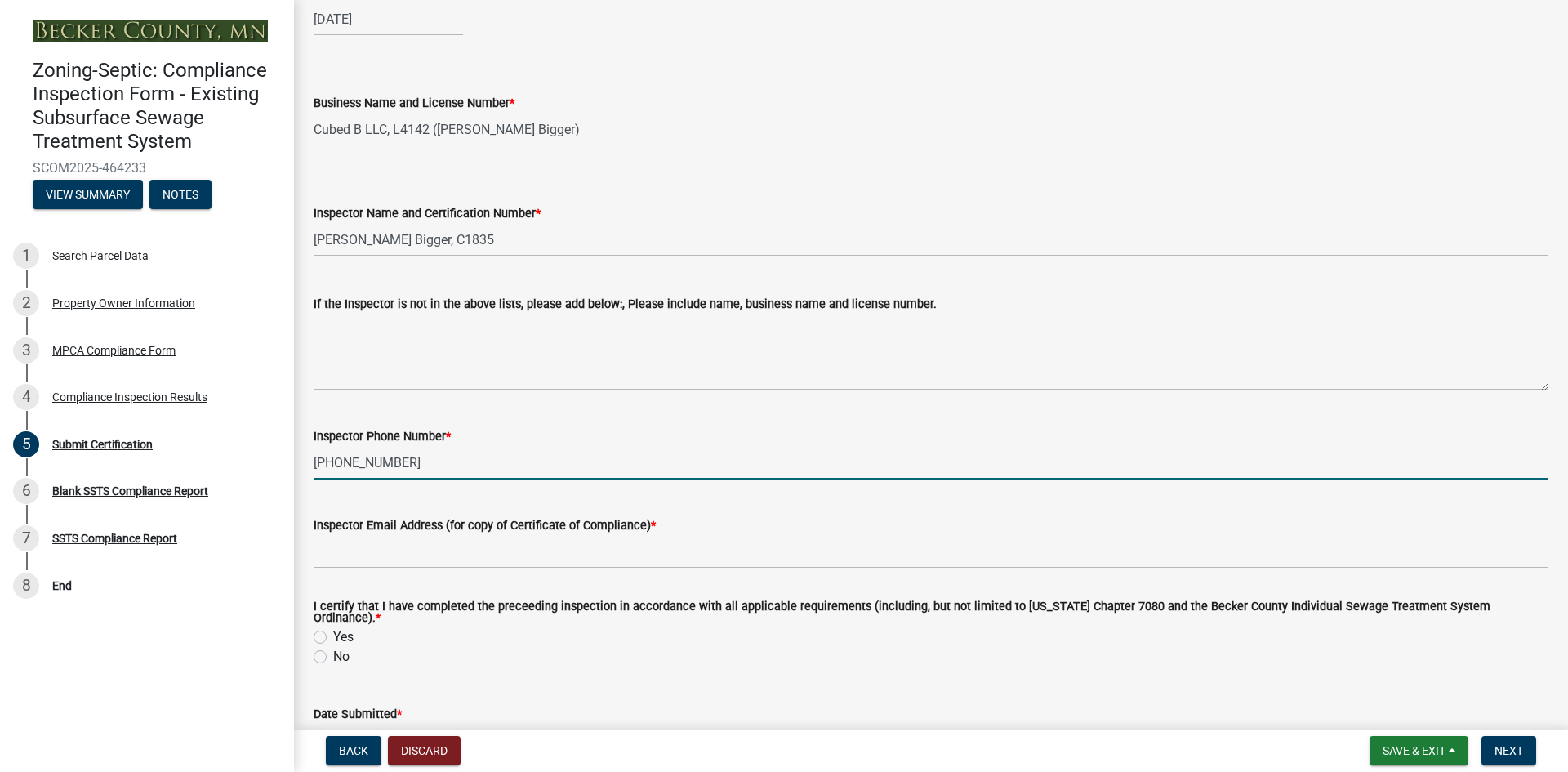
type input "[PHONE_NUMBER]"
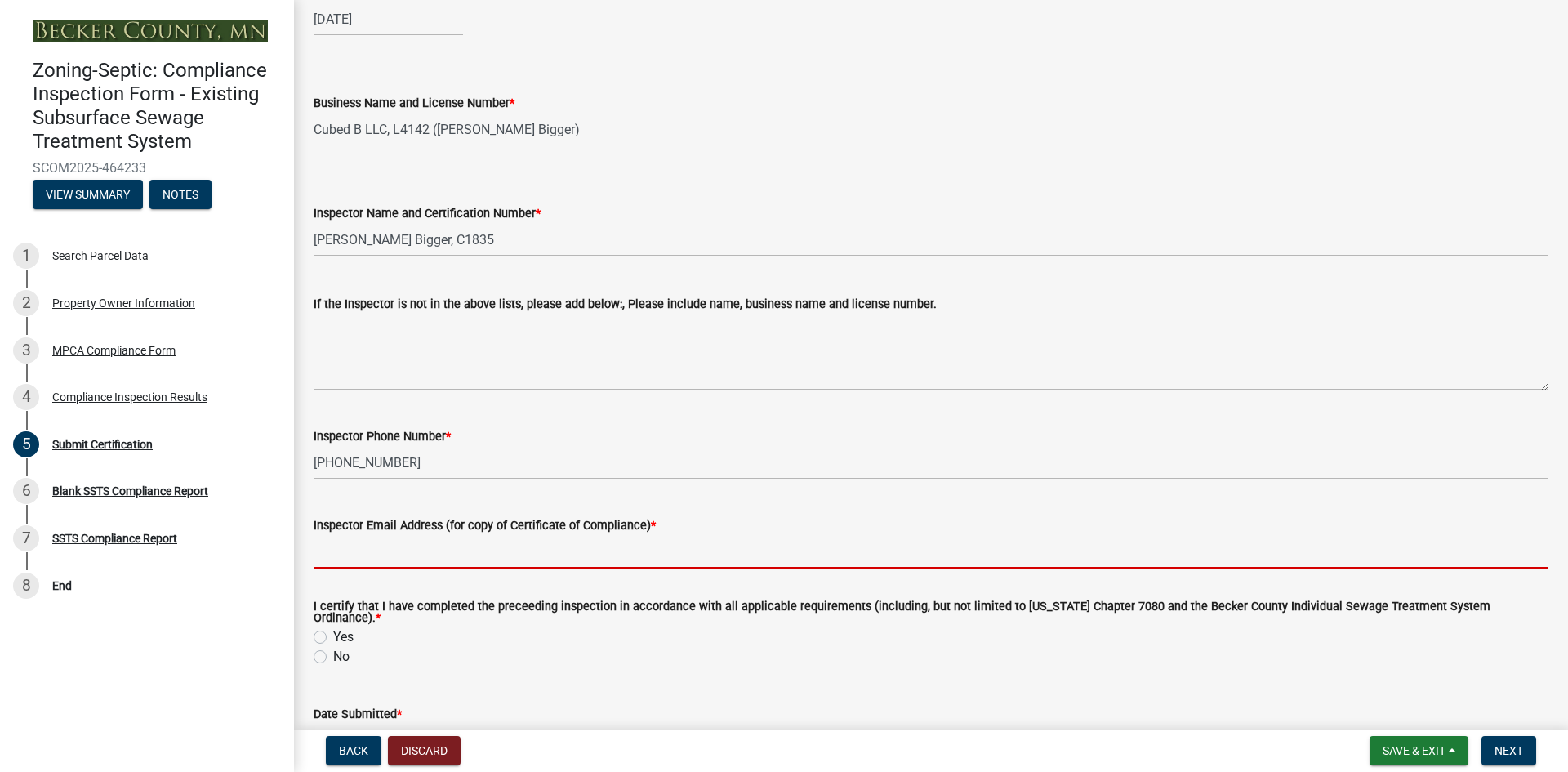
click at [404, 556] on input "Inspector Email Address (for copy of Certificate of Compliance) *" at bounding box center [931, 551] width 1234 height 33
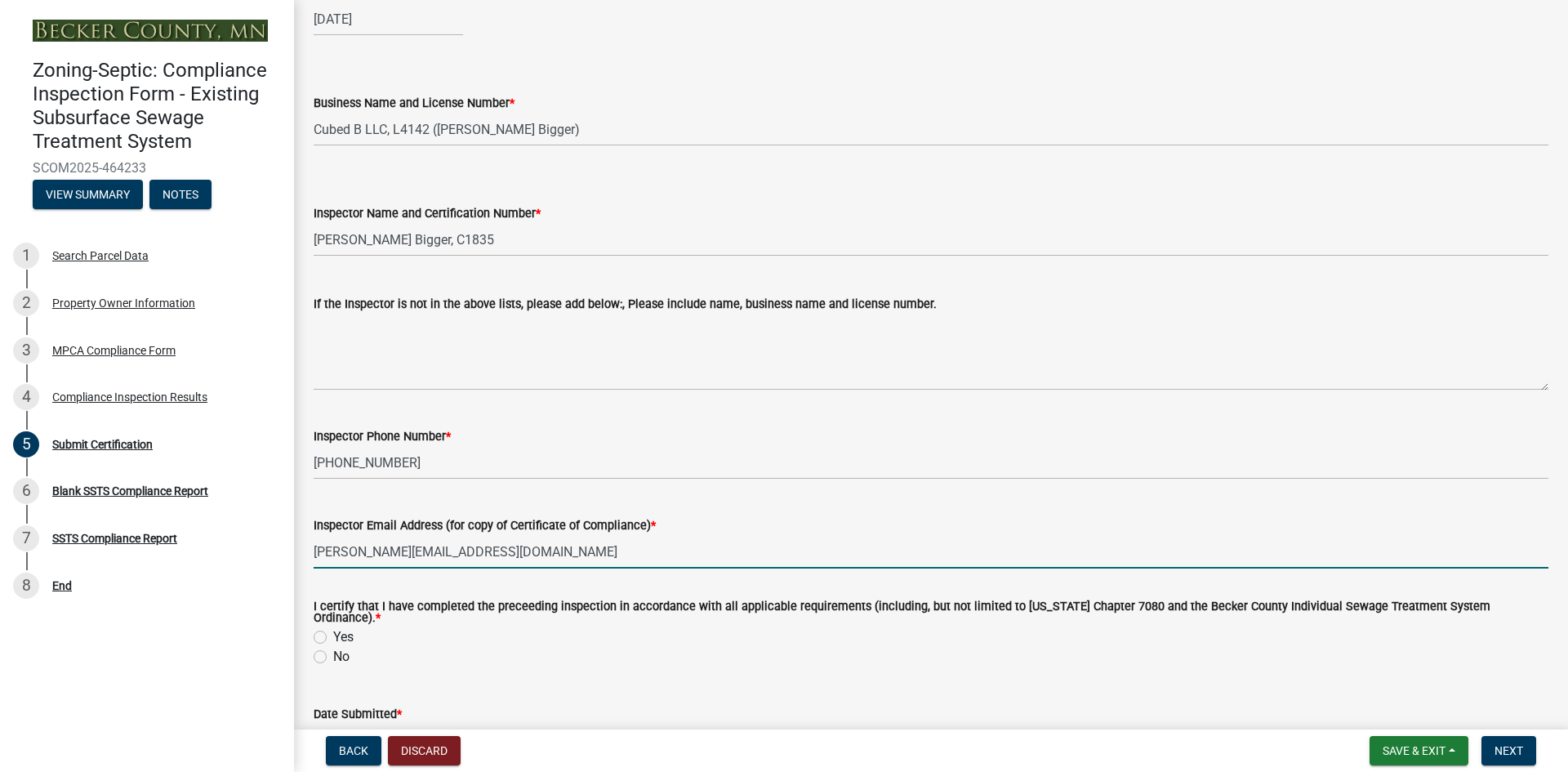
type input "[PERSON_NAME][EMAIL_ADDRESS][DOMAIN_NAME]"
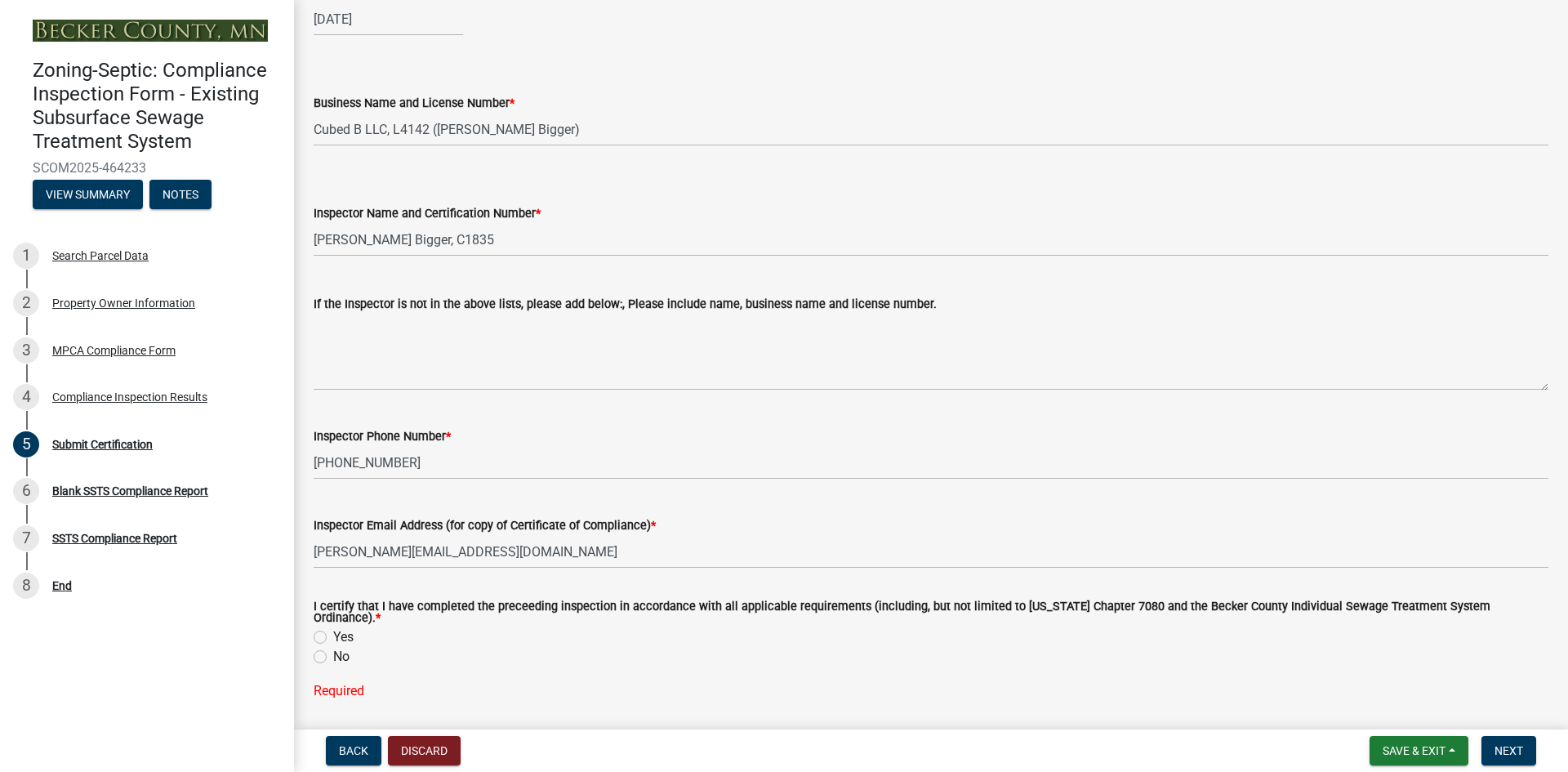
click at [333, 627] on label "Yes" at bounding box center [343, 637] width 21 height 20
click at [333, 627] on input "Yes" at bounding box center [338, 632] width 11 height 11
radio input "true"
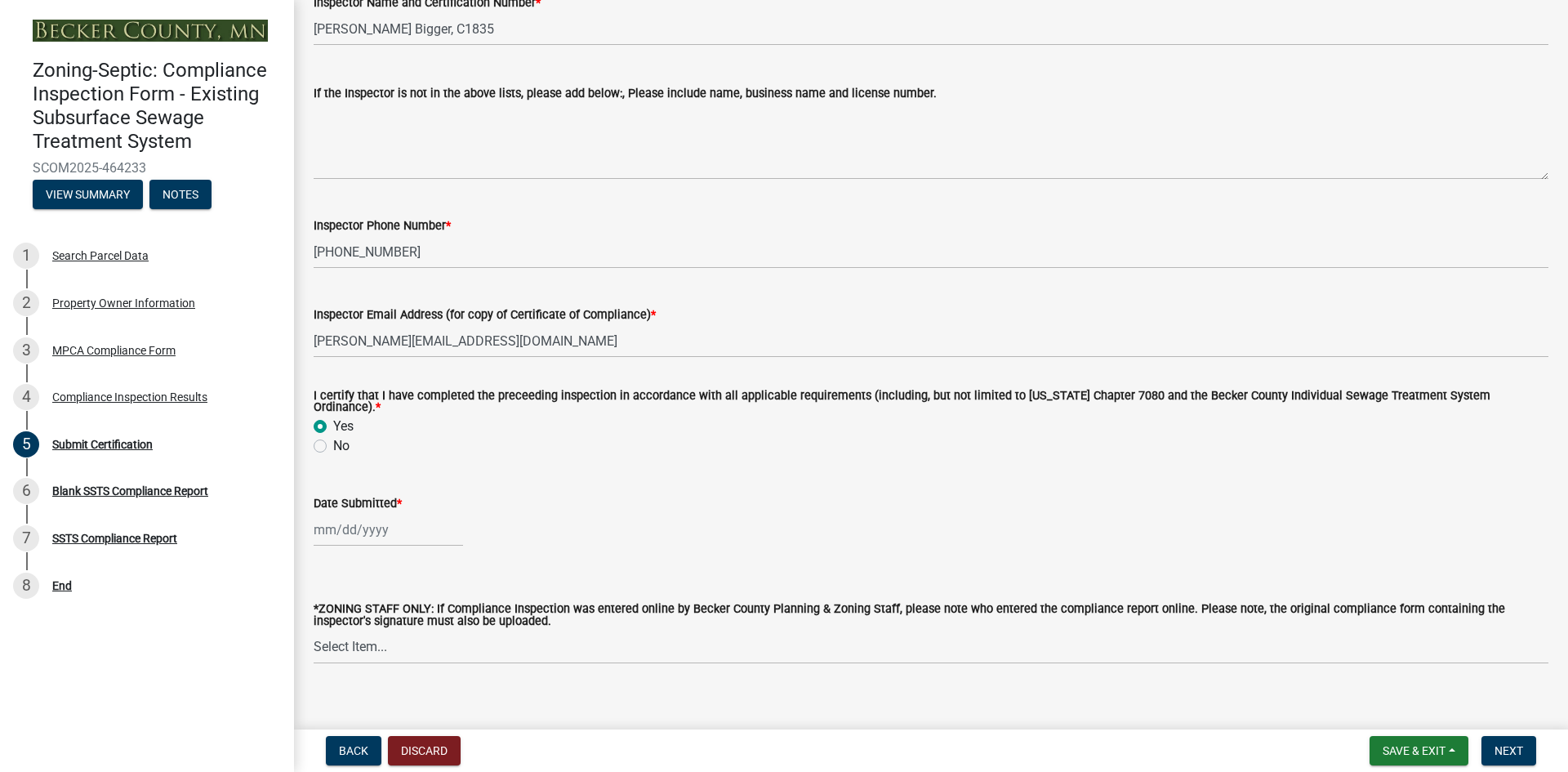
scroll to position [408, 0]
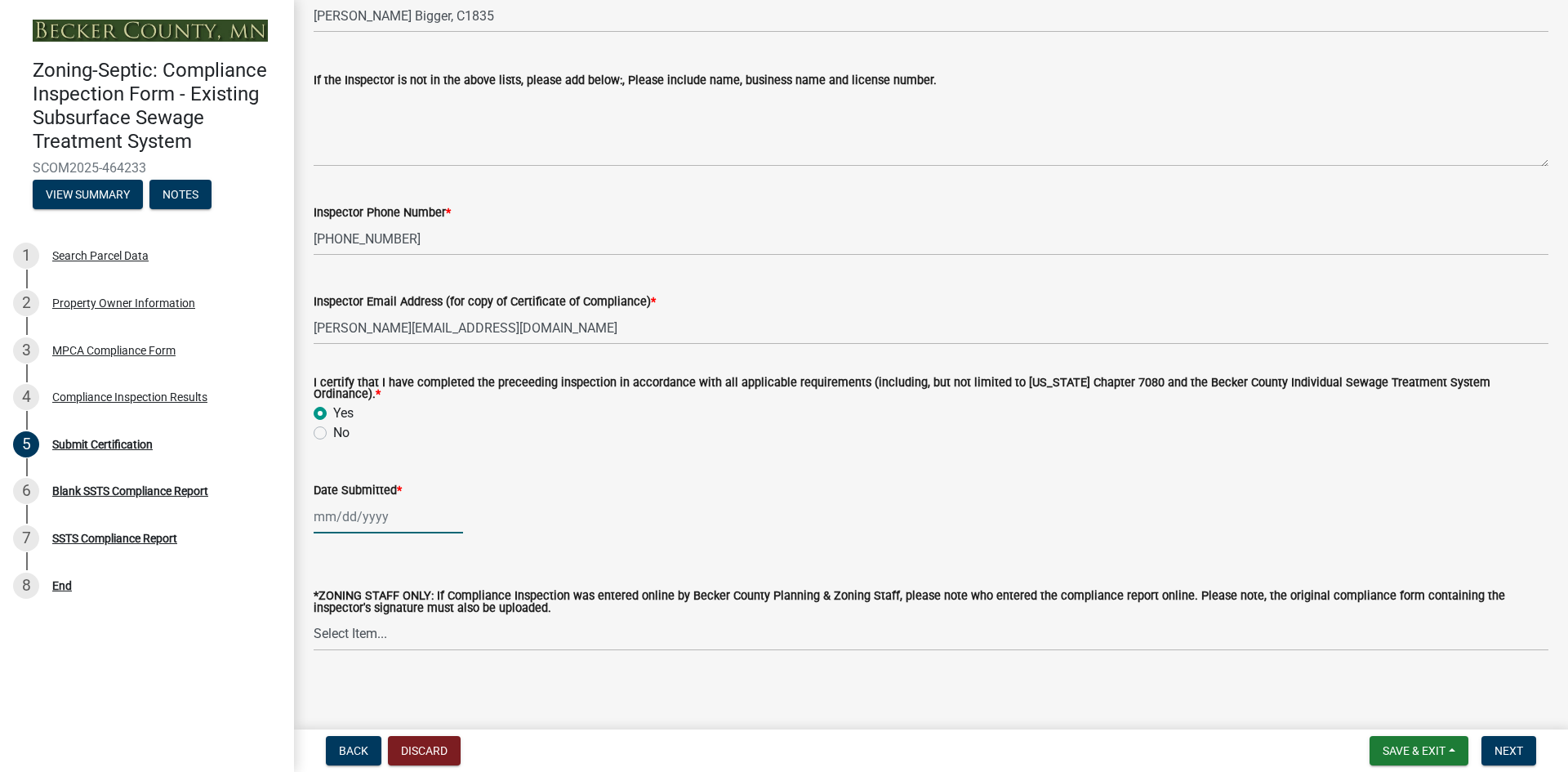
click at [373, 518] on div at bounding box center [388, 516] width 149 height 33
select select "8"
select select "2025"
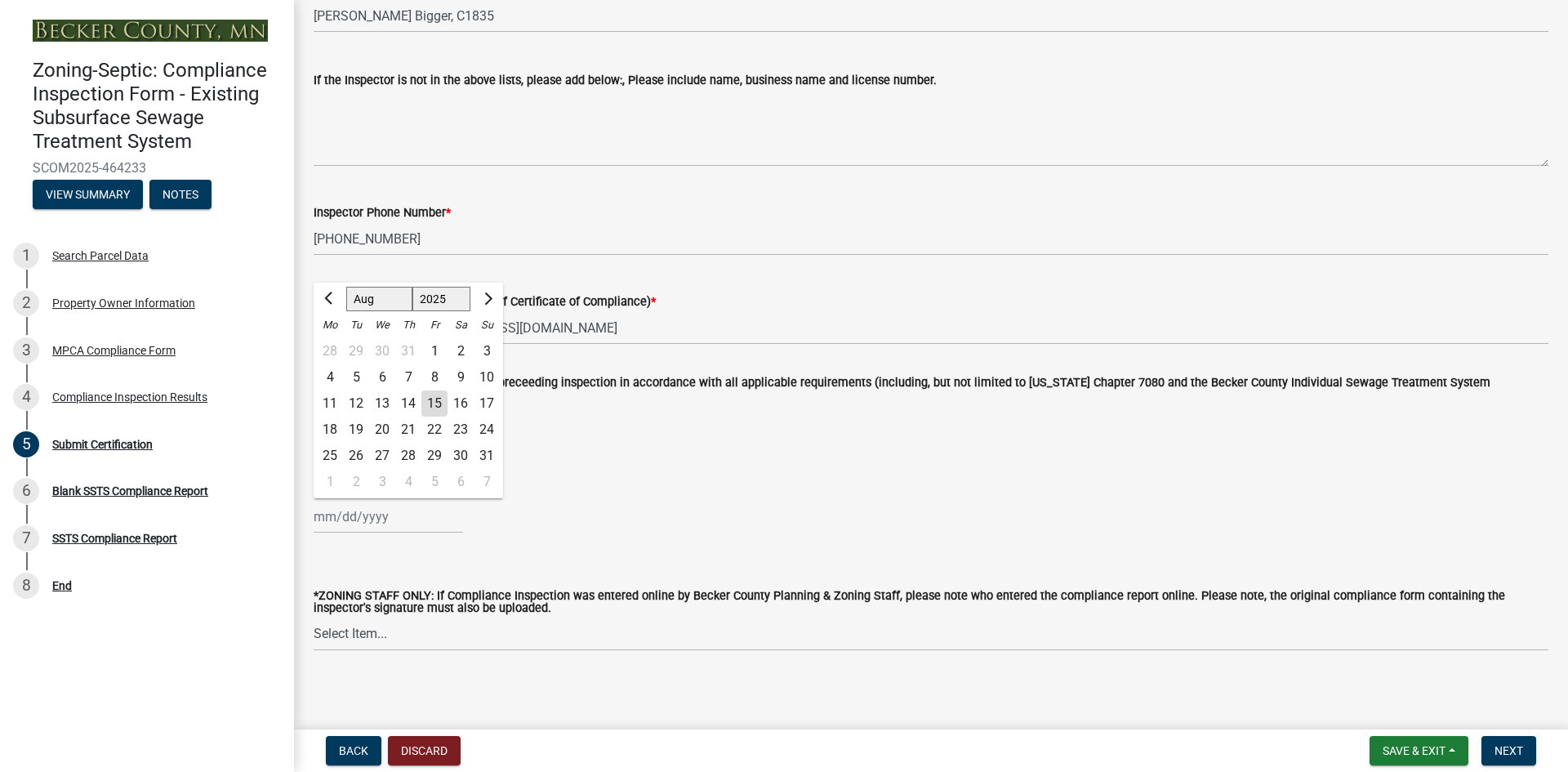
click at [432, 391] on div "15" at bounding box center [434, 403] width 26 height 26
type input "[DATE]"
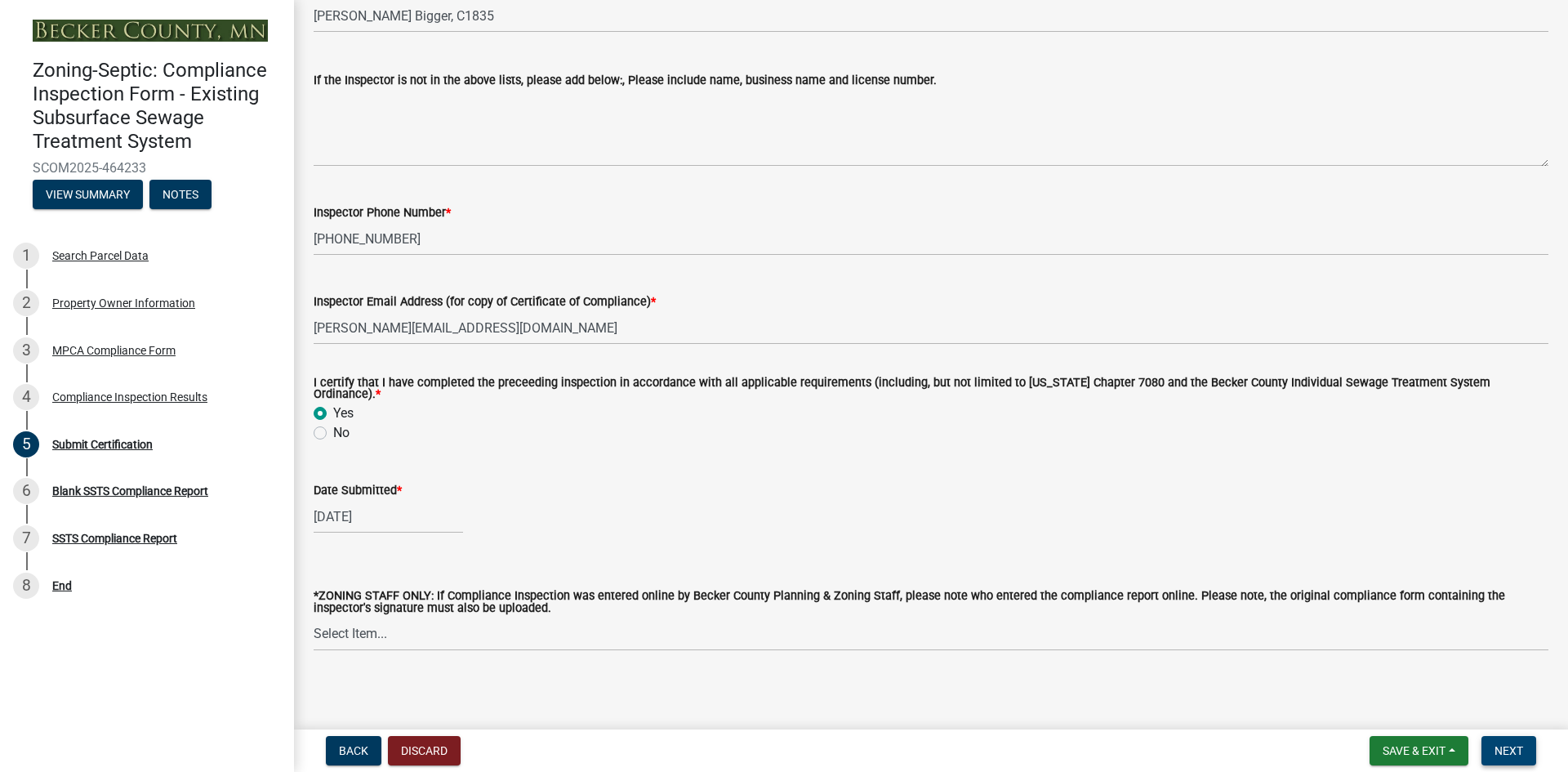
click at [1496, 746] on span "Next" at bounding box center [1508, 751] width 29 height 13
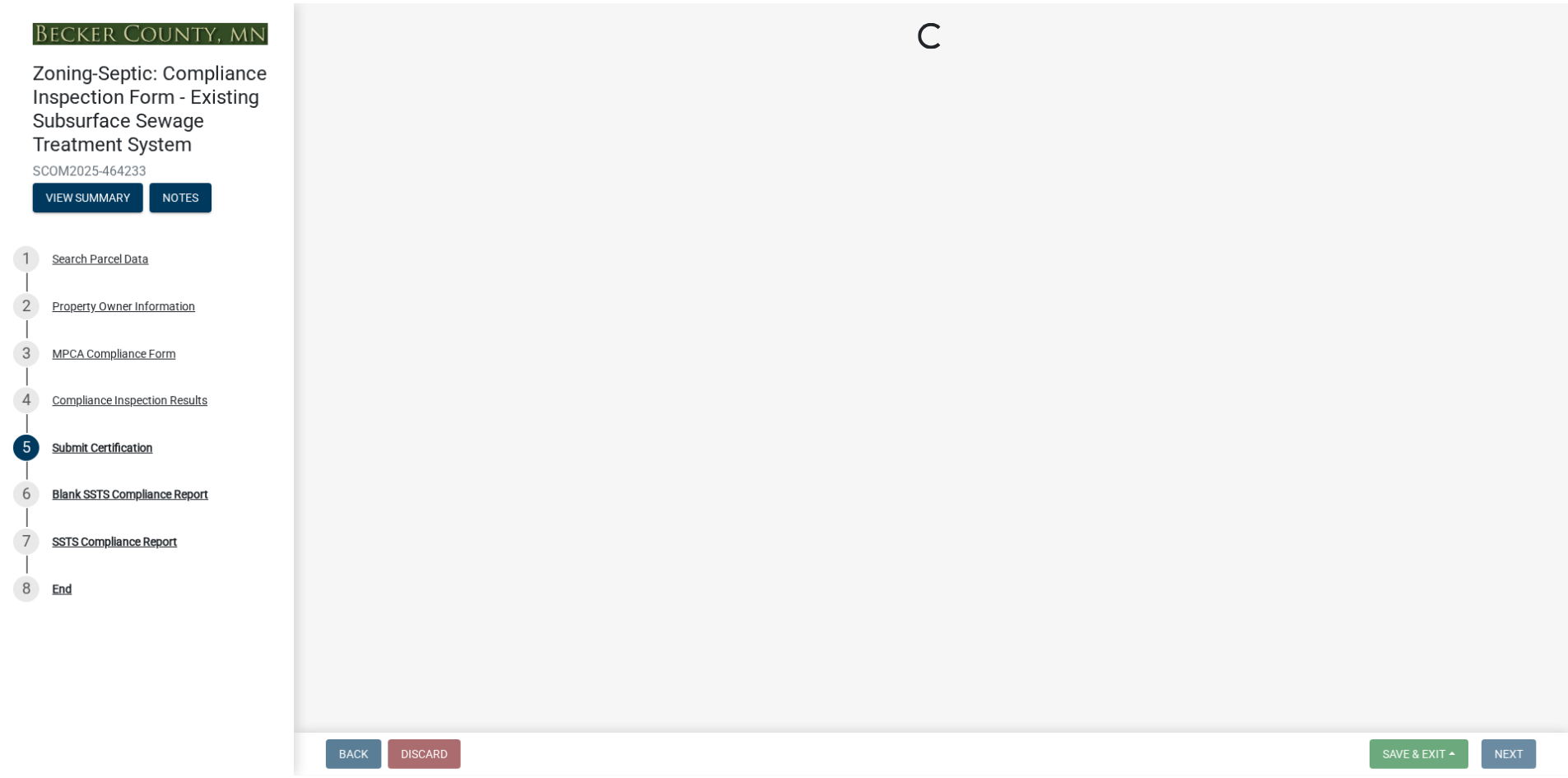
scroll to position [0, 0]
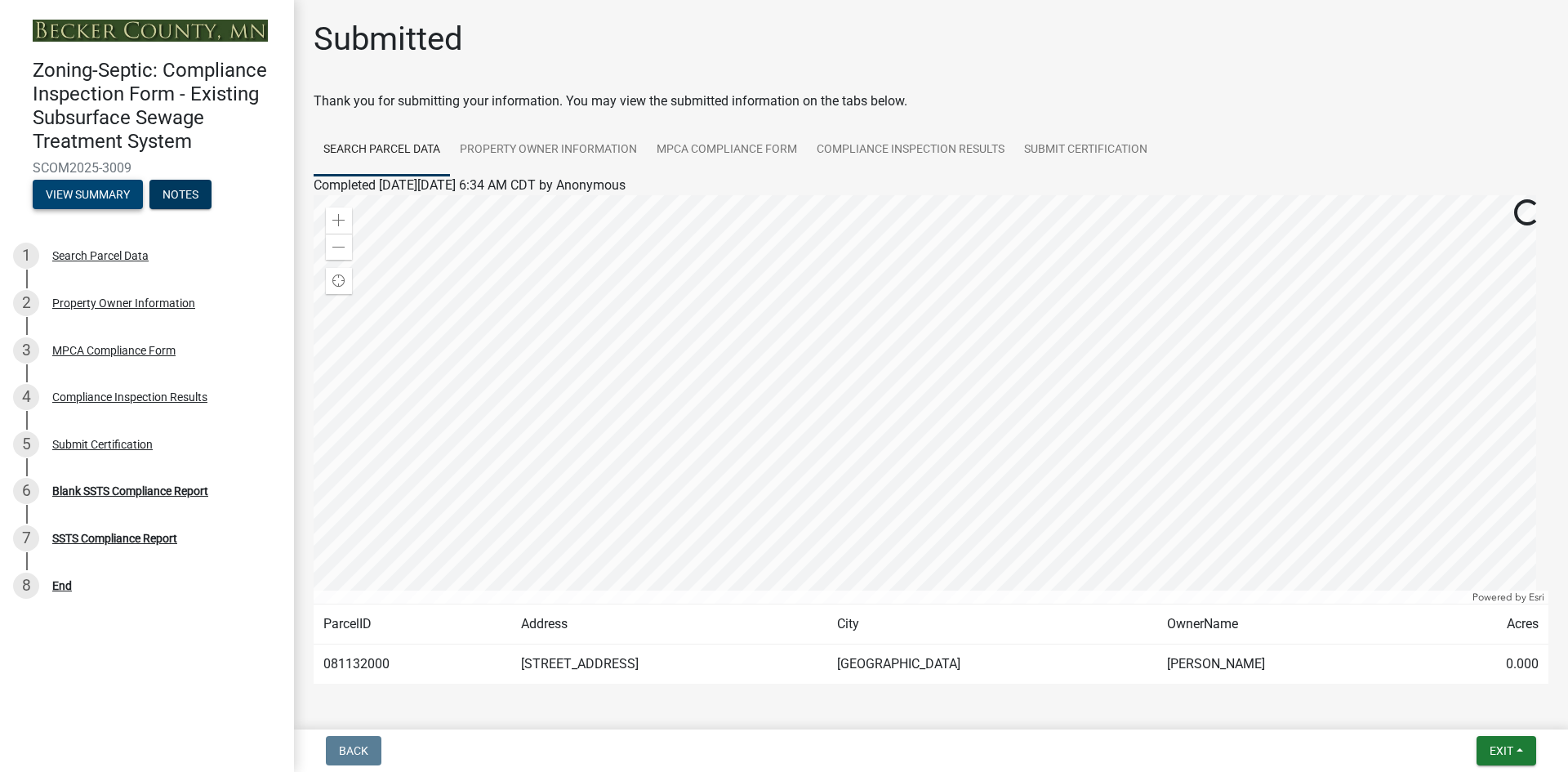
click at [102, 190] on button "View Summary" at bounding box center [88, 194] width 110 height 30
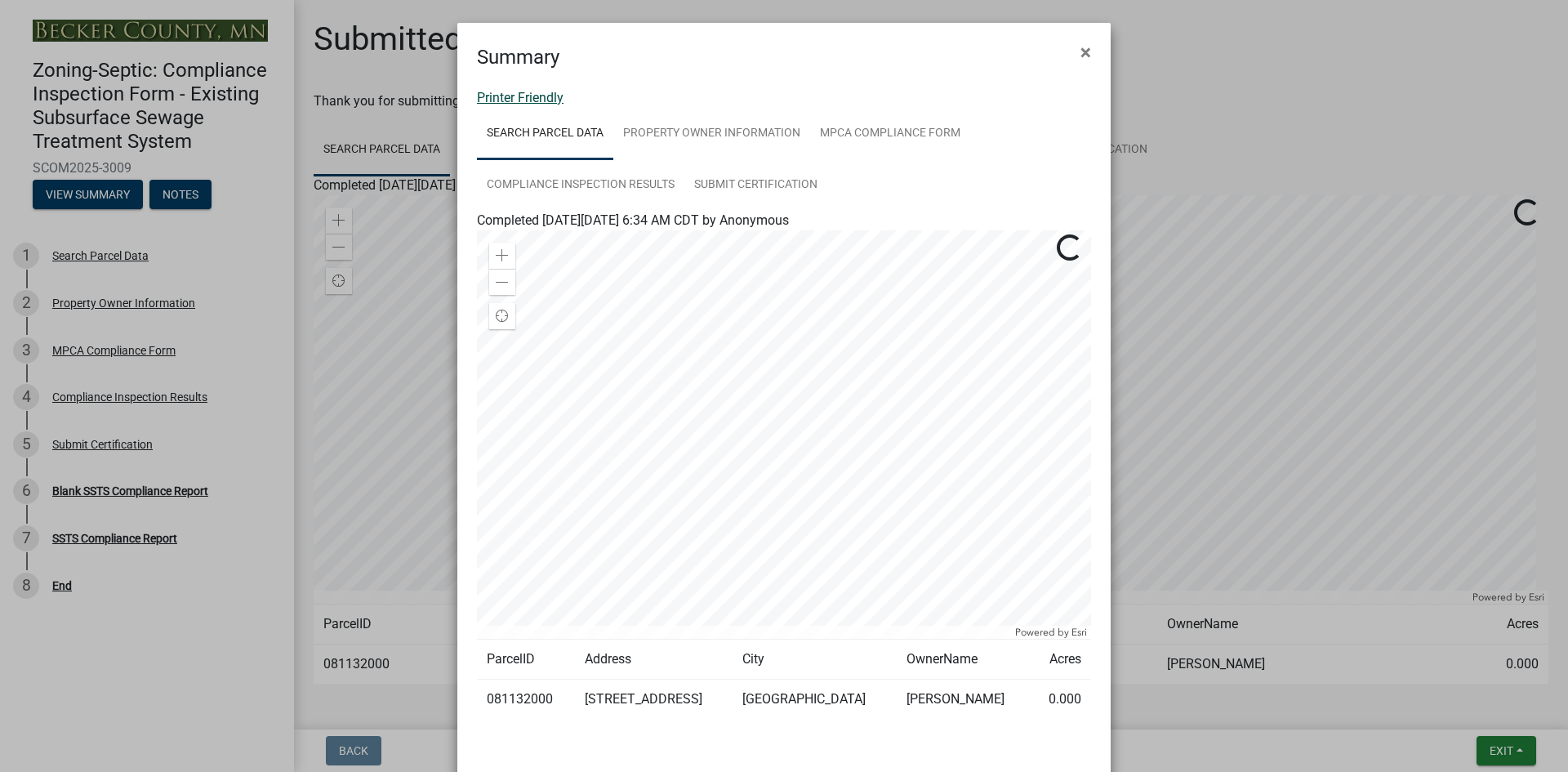
click at [538, 95] on link "Printer Friendly" at bounding box center [520, 97] width 87 height 15
click at [1081, 59] on span "×" at bounding box center [1086, 53] width 11 height 23
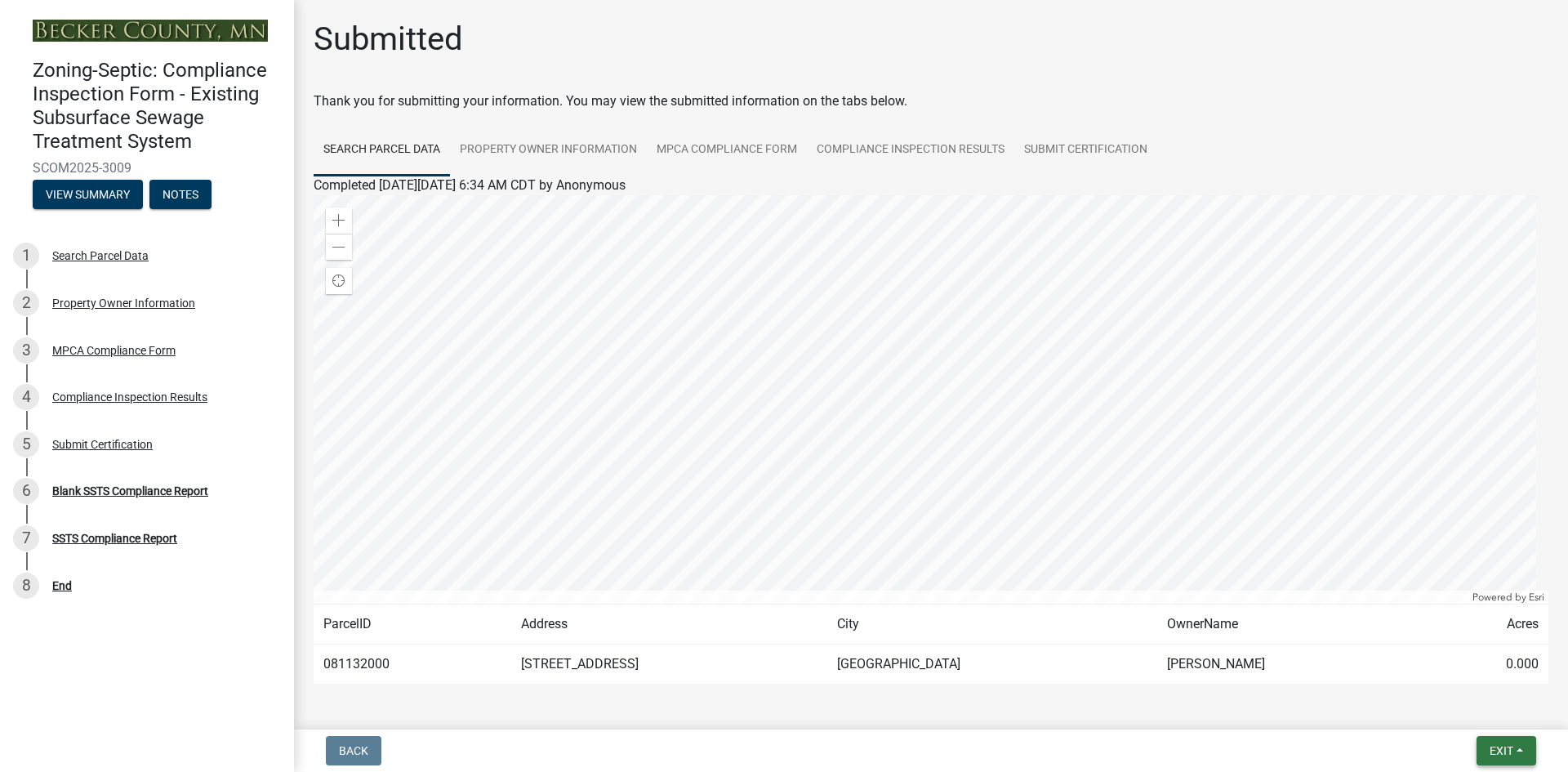
click at [1495, 747] on span "Exit" at bounding box center [1501, 751] width 23 height 13
click at [1467, 704] on button "Save & Exit" at bounding box center [1471, 708] width 131 height 39
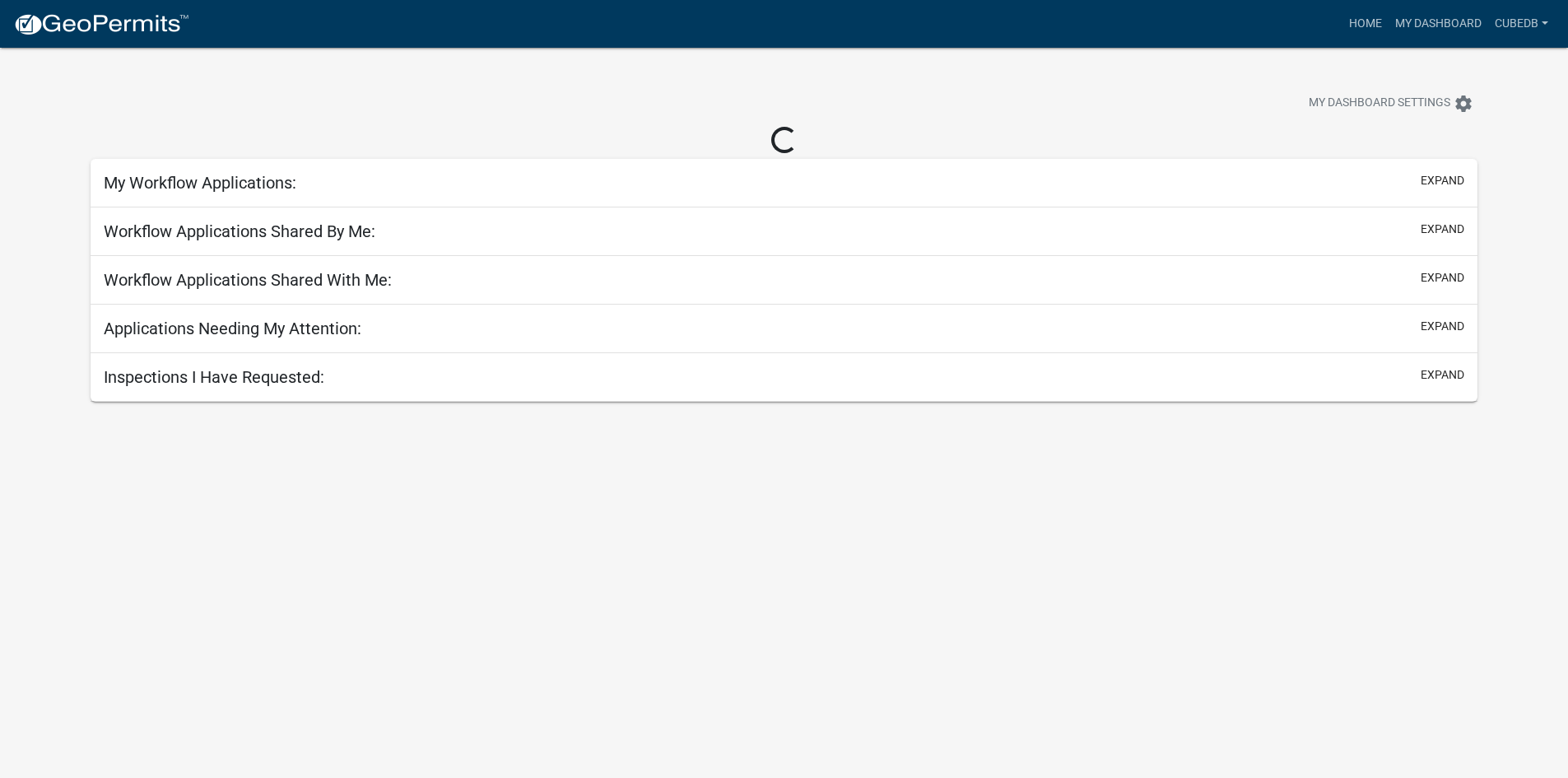
select select "3: 100"
